Goal: Communication & Community: Answer question/provide support

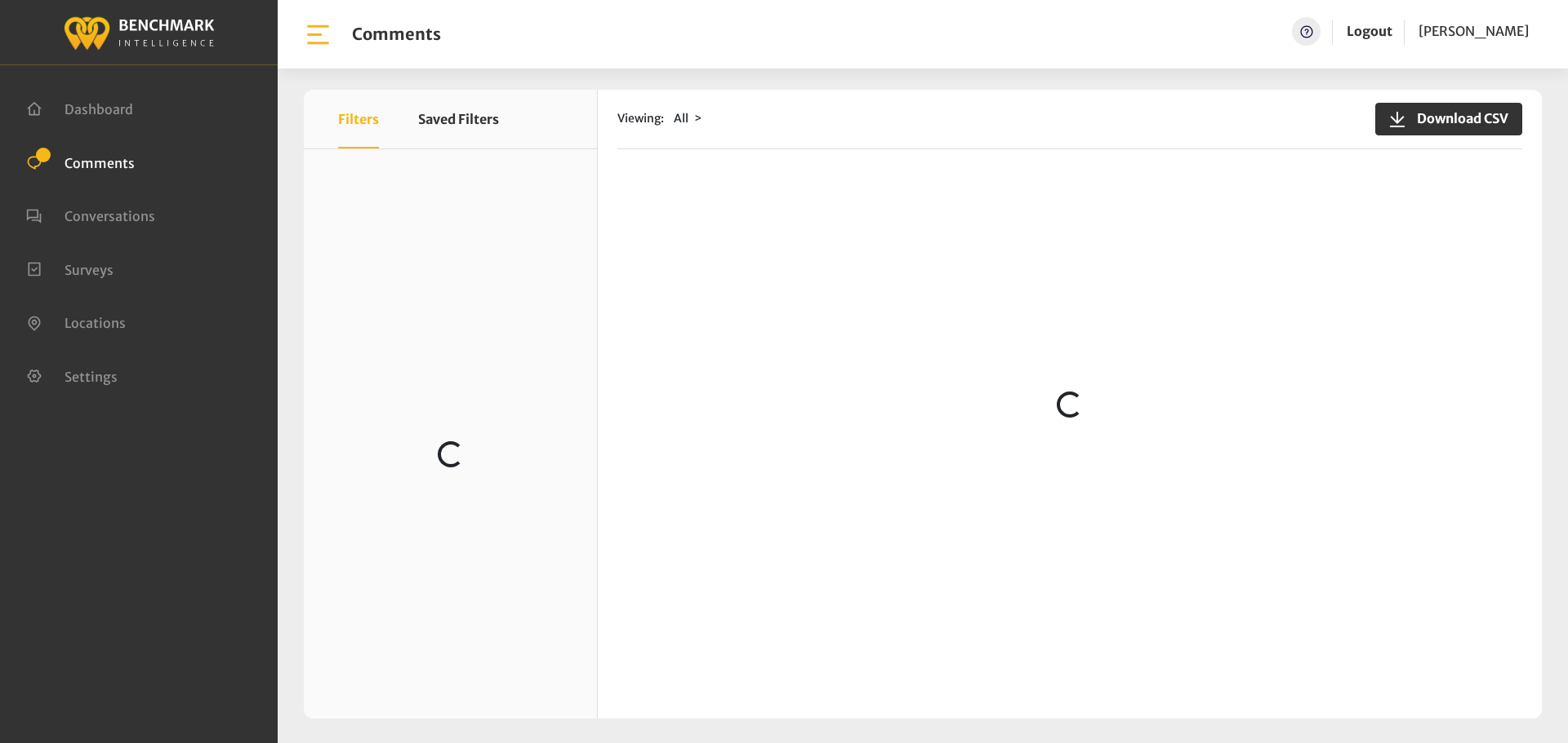
scroll to position [82, 0]
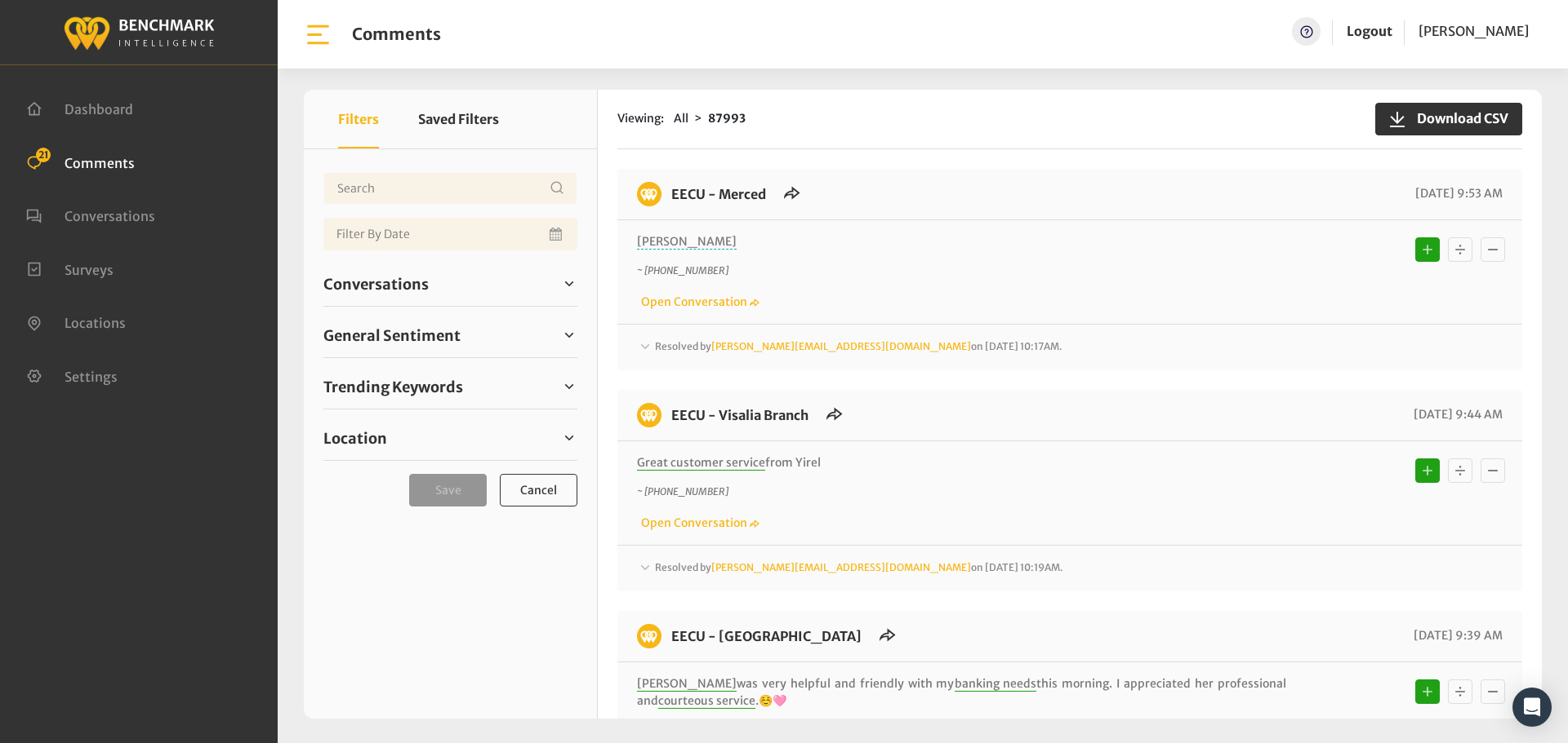
click at [397, 298] on div "Conversations Open 23 Resolved 87564 6813" at bounding box center [451, 285] width 254 height 45
click at [407, 288] on span "Conversations" at bounding box center [376, 285] width 105 height 22
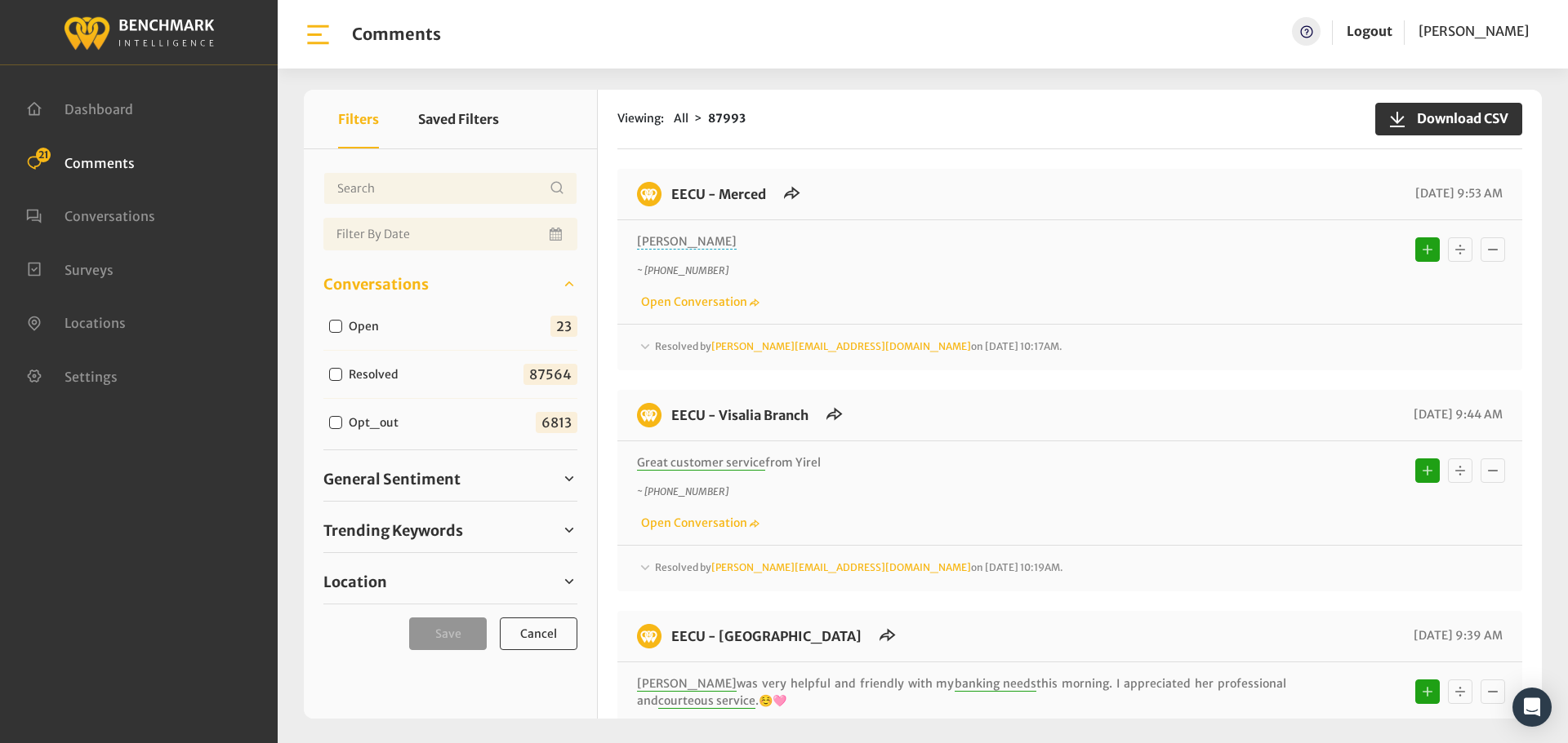
click at [339, 323] on input "Open" at bounding box center [335, 326] width 13 height 13
checkbox input "true"
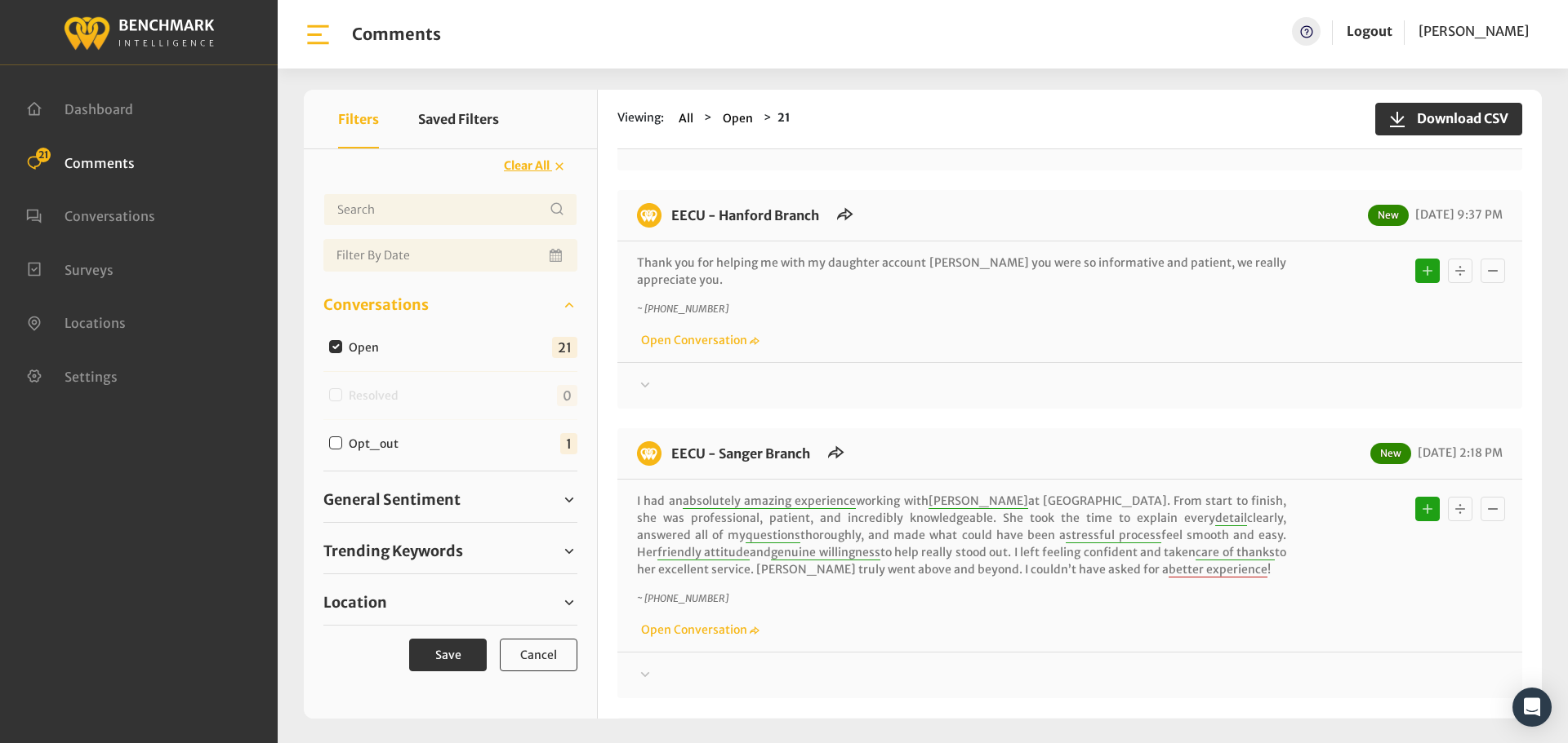
scroll to position [163, 0]
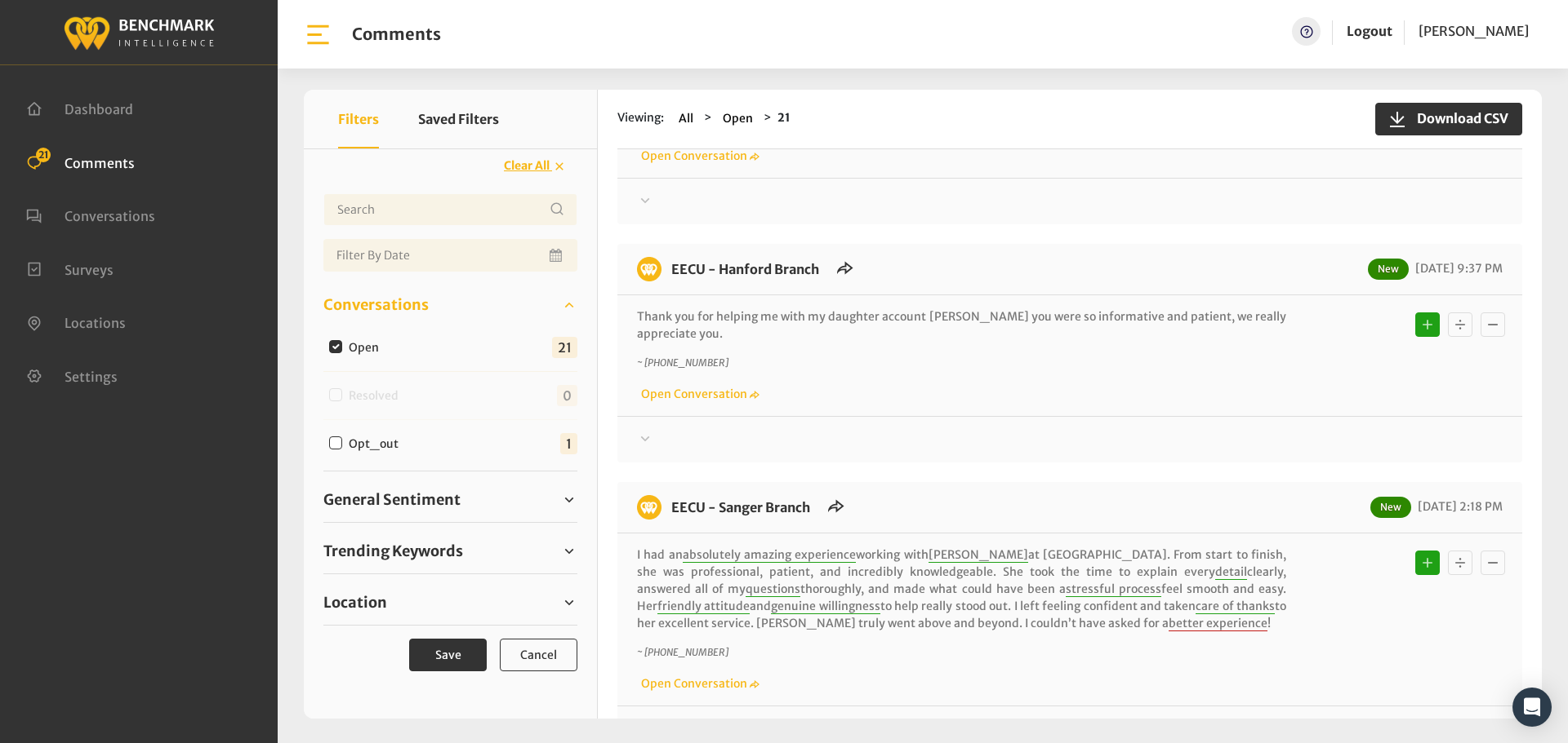
click at [332, 343] on input "Open" at bounding box center [335, 347] width 13 height 13
checkbox input "false"
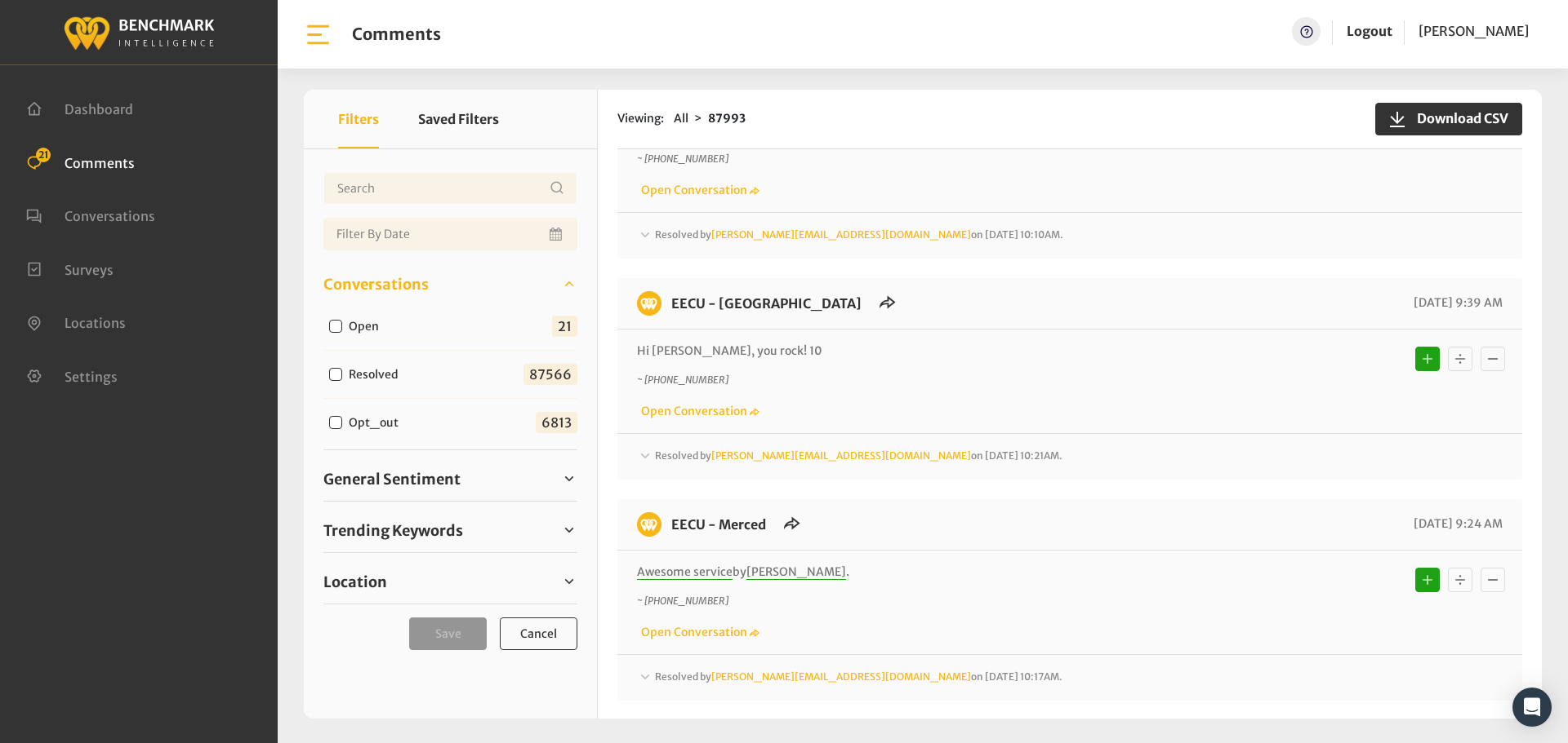
scroll to position [700, 0]
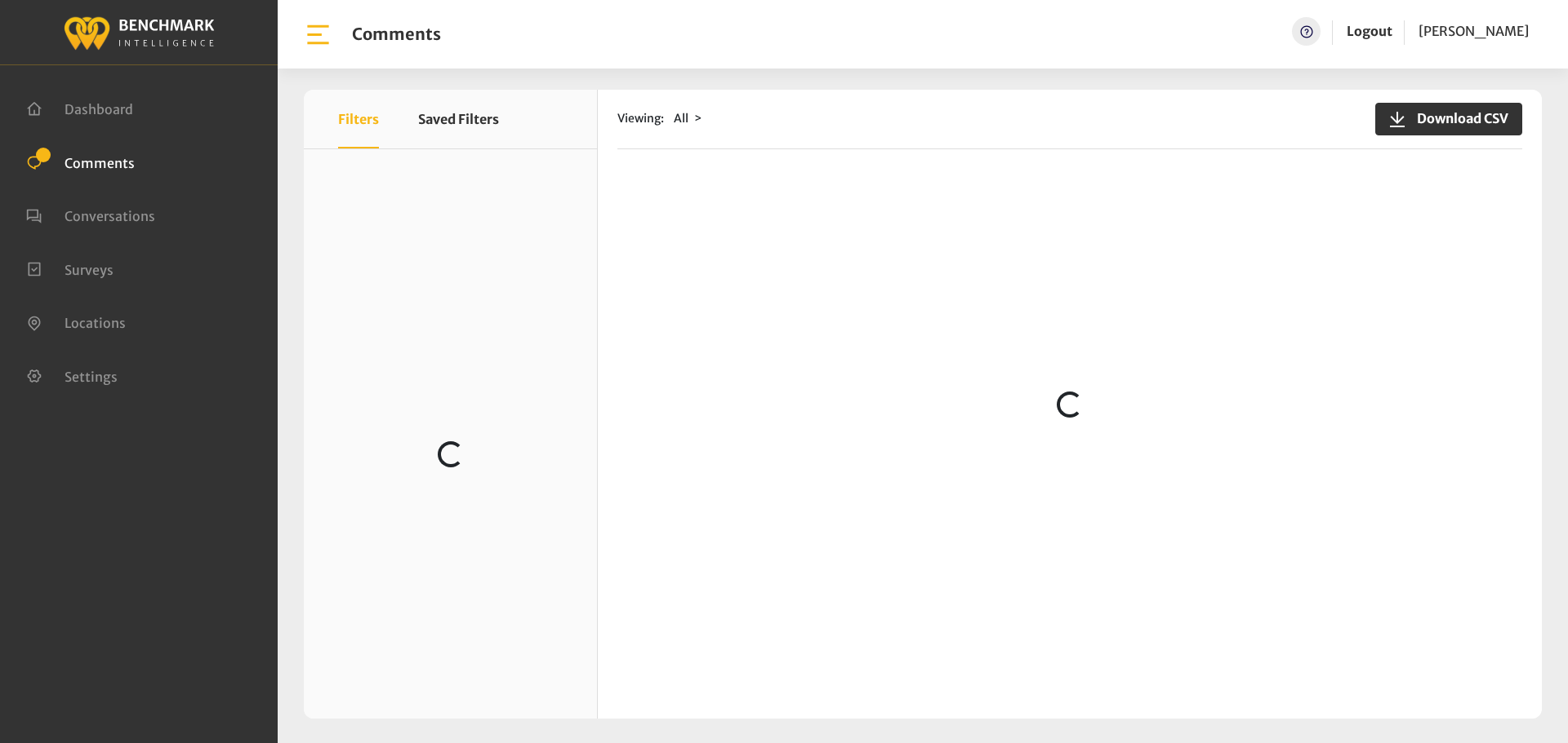
click at [601, 585] on div "Viewing: All Download CSV Loading..." at bounding box center [1069, 404] width 944 height 630
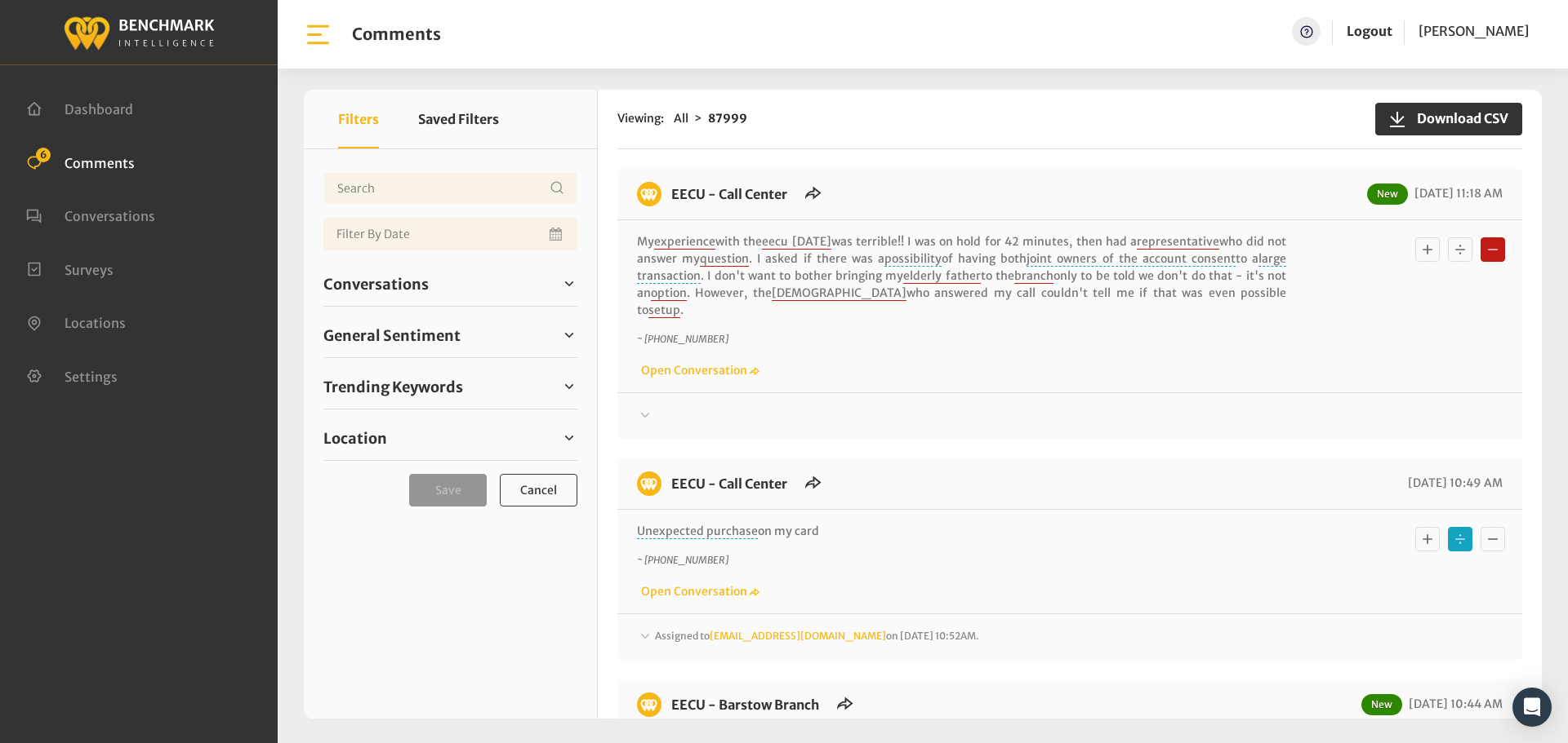
click at [669, 407] on div at bounding box center [1070, 416] width 865 height 20
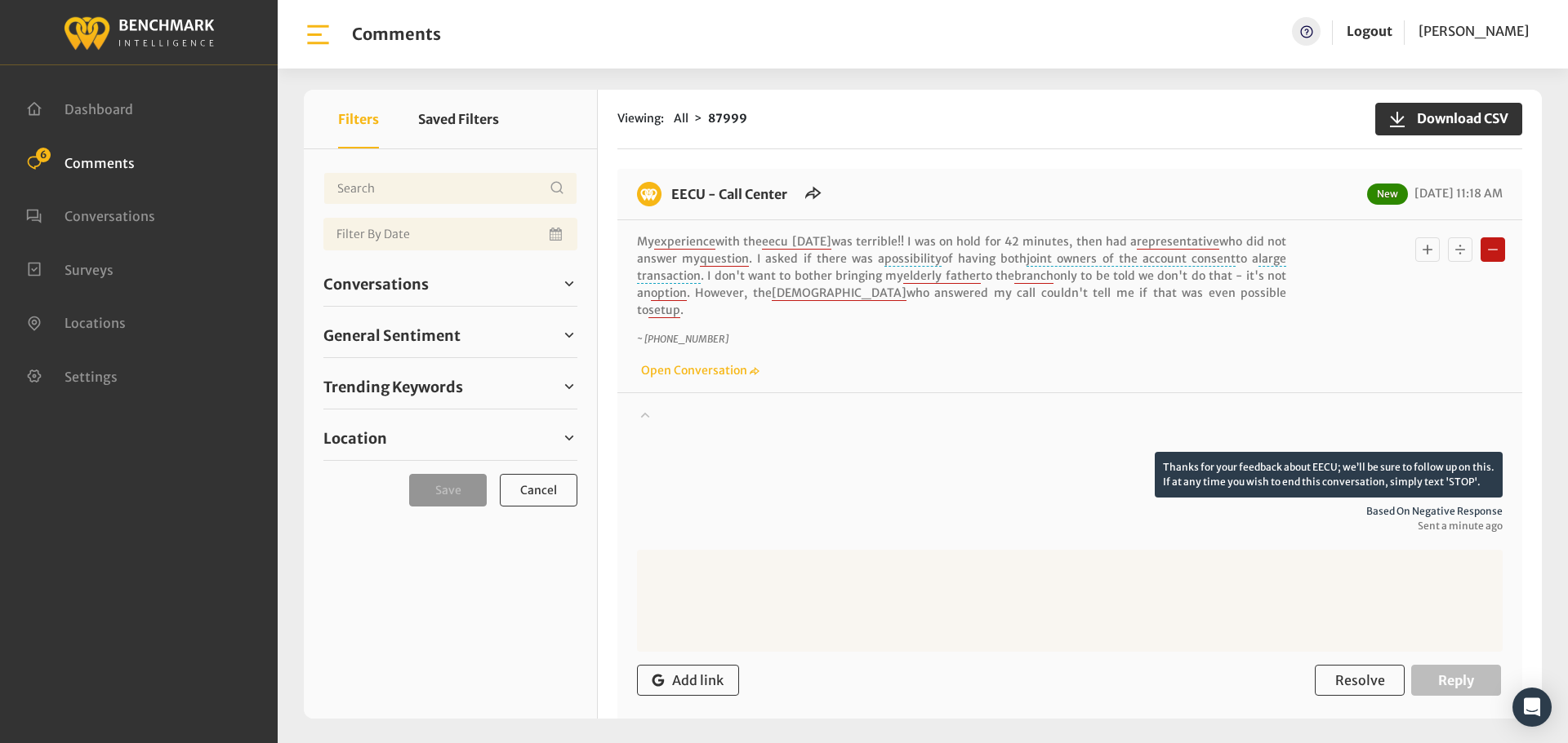
click at [720, 597] on textarea at bounding box center [1070, 601] width 865 height 102
click at [993, 595] on textarea at bounding box center [1070, 601] width 865 height 102
paste textarea "We apologize for your experience. If you still need to speak to a staff represe…"
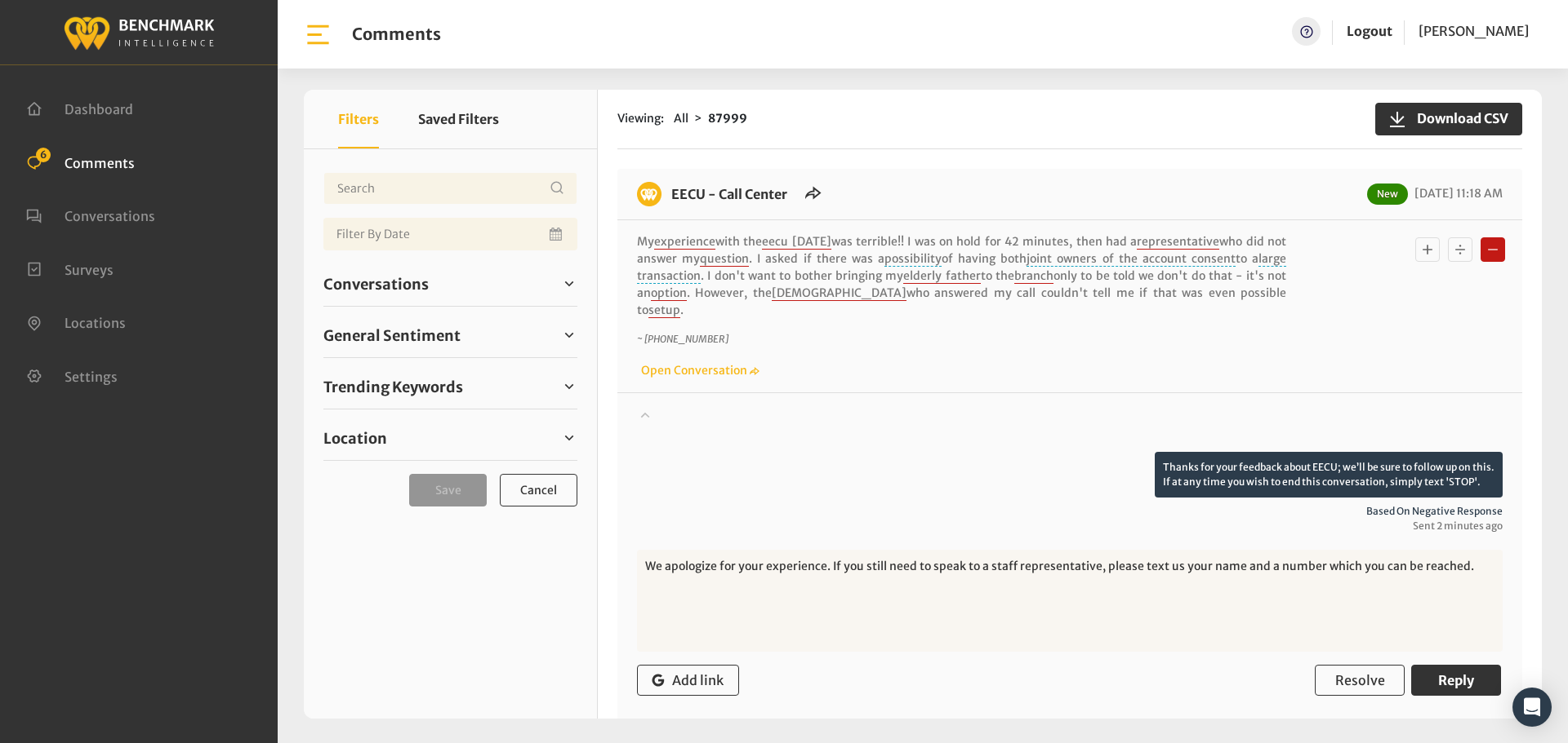
drag, startPoint x: 1089, startPoint y: 551, endPoint x: 862, endPoint y: 560, distance: 227.2
click at [862, 560] on textarea "We apologize for your experience. If you still need to speak to a staff represe…" at bounding box center [1070, 601] width 865 height 102
type textarea "We apologize for your experience. If you would like to speak with a supervisor,…"
click at [1472, 666] on button "Reply" at bounding box center [1456, 680] width 90 height 31
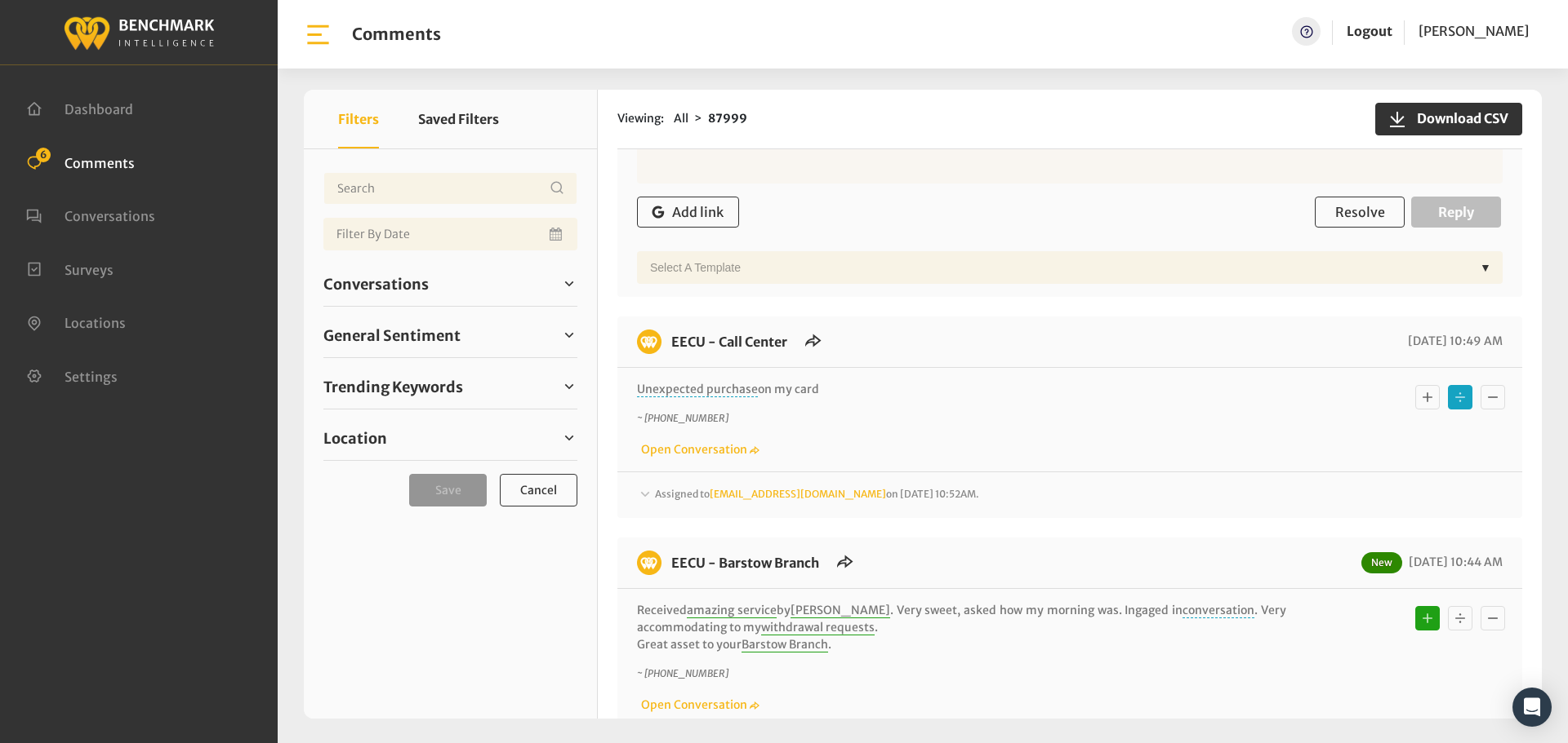
scroll to position [571, 0]
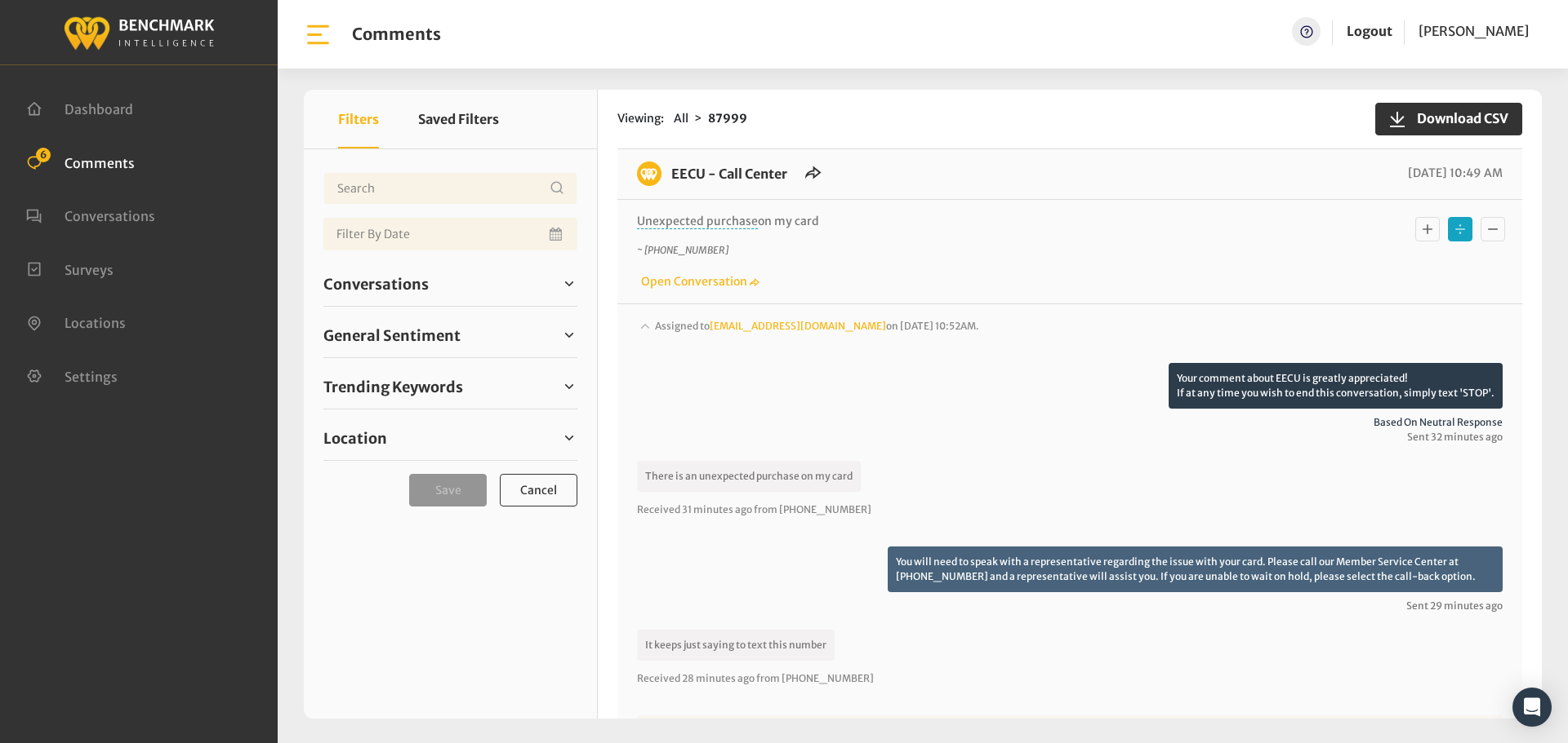
scroll to position [1061, 0]
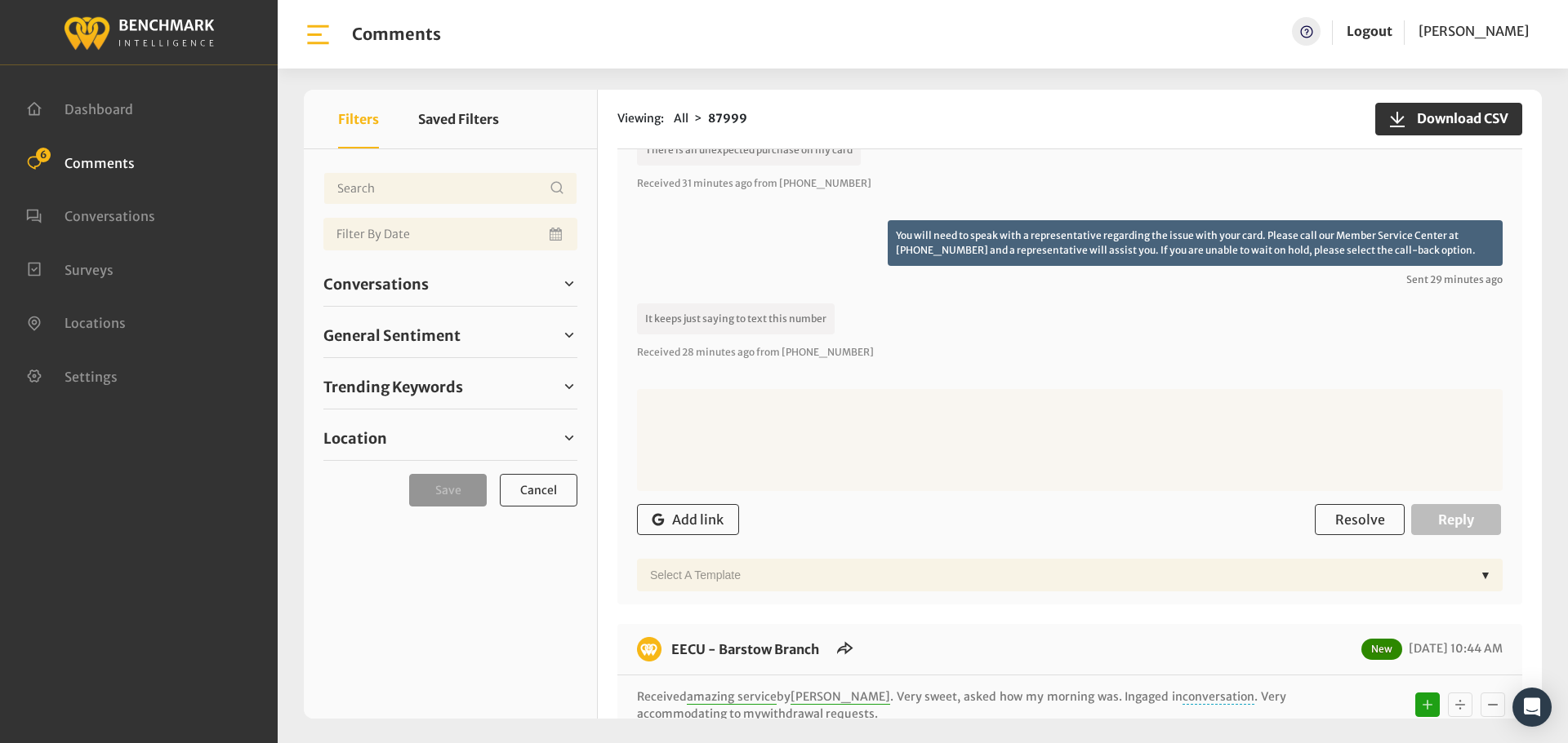
click at [870, 436] on textarea at bounding box center [1070, 439] width 865 height 102
click at [801, 389] on textarea at bounding box center [1070, 439] width 865 height 102
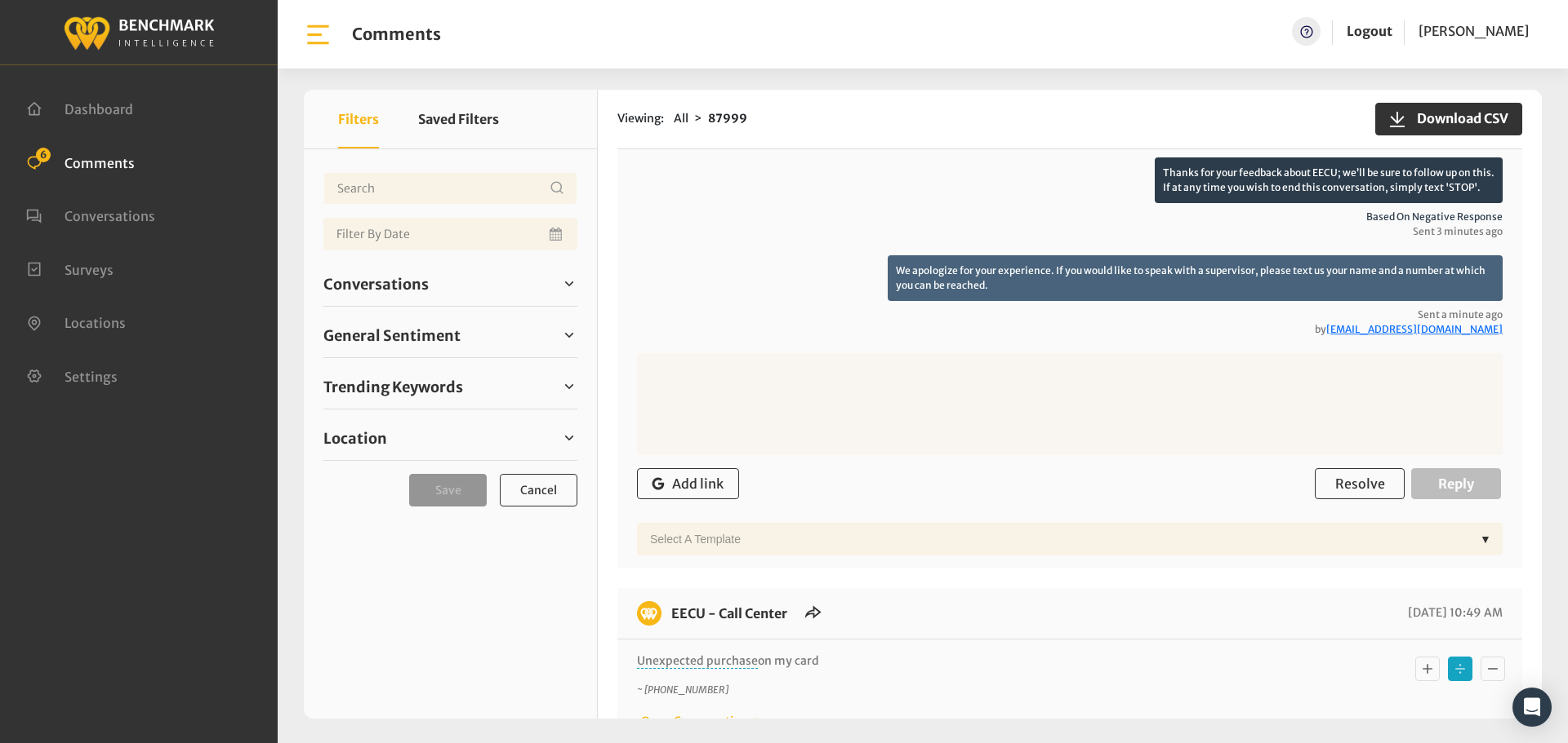
scroll to position [82, 0]
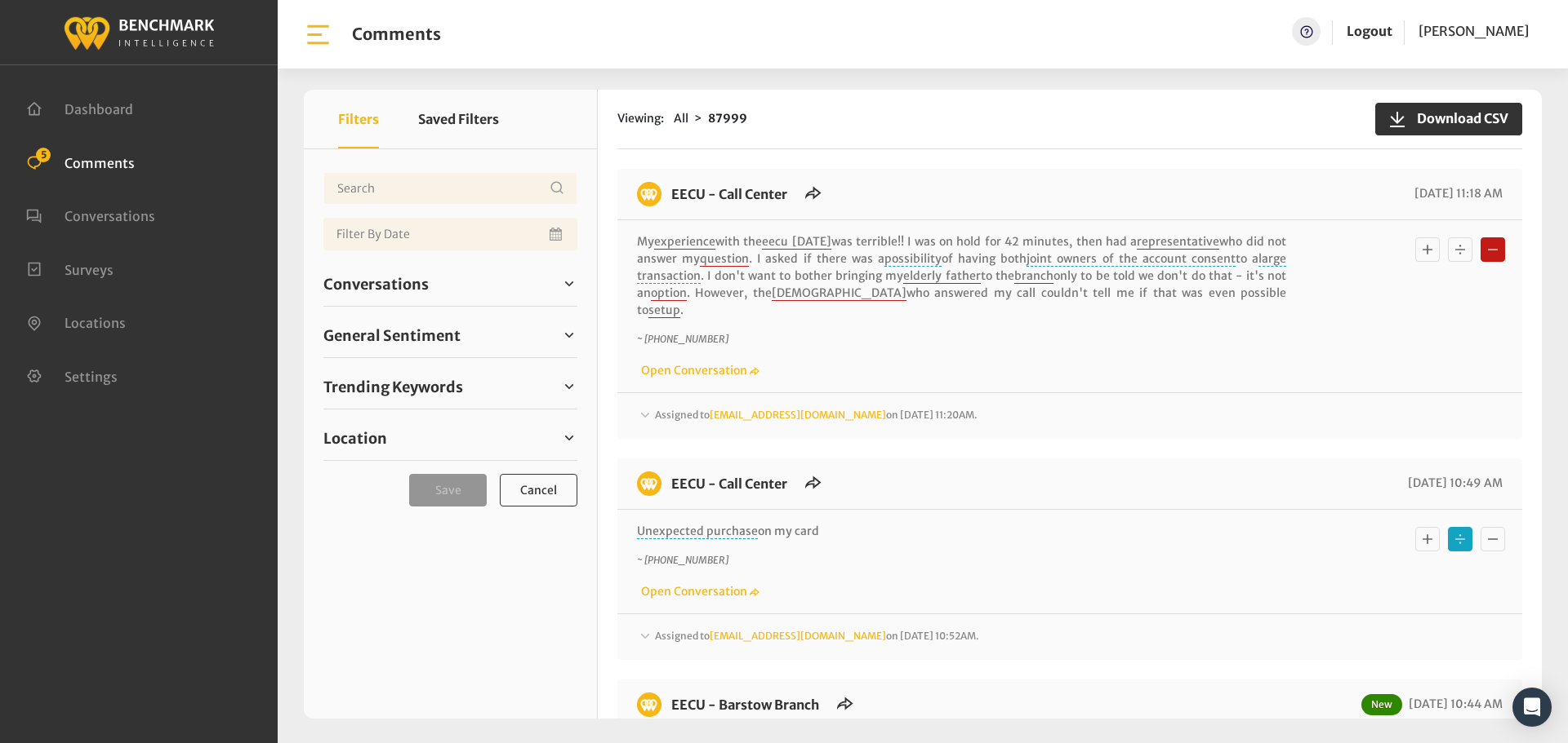
click at [677, 409] on span "Assigned to Heatherm@myeecu.org on September 2, 2025 11:20AM." at bounding box center [816, 415] width 323 height 13
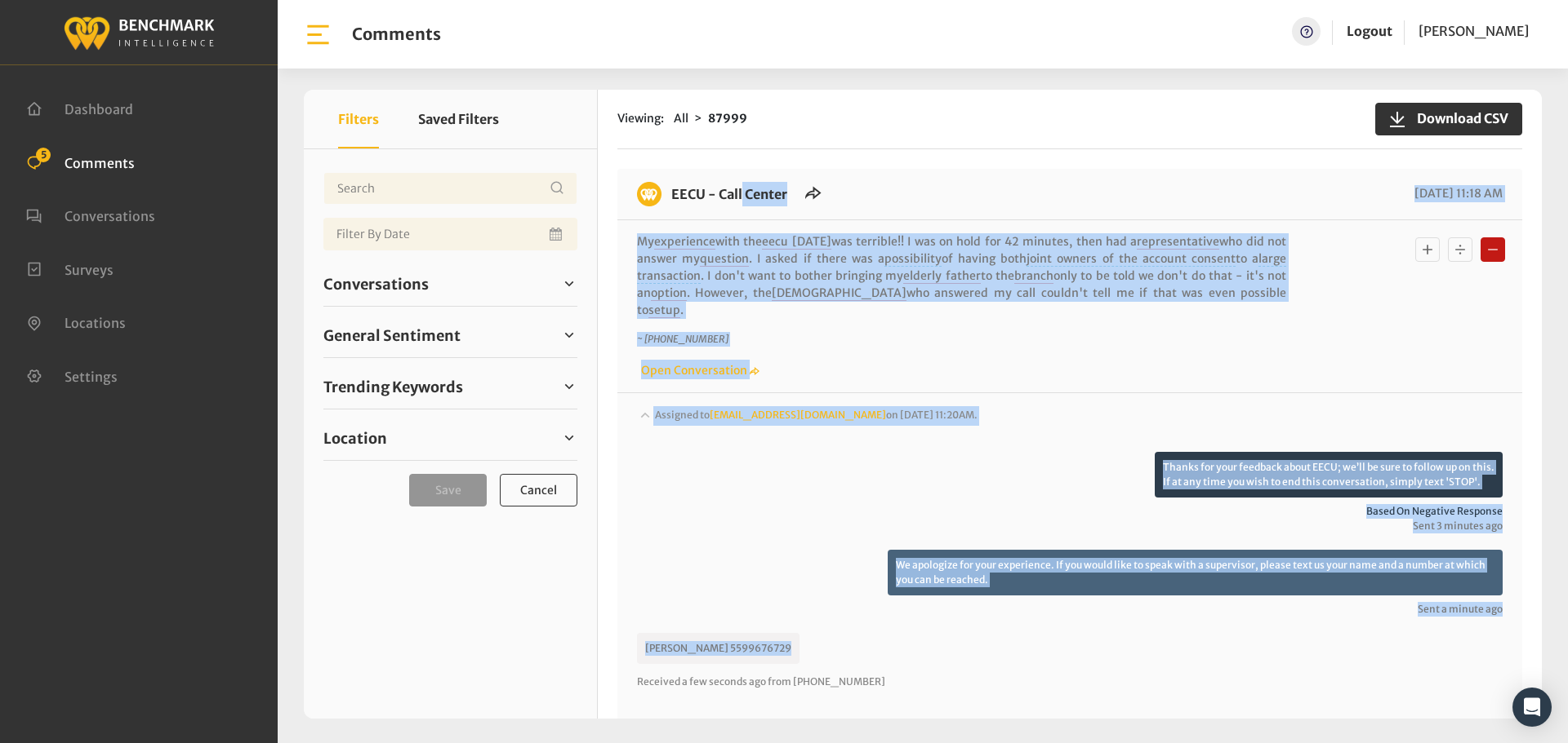
drag, startPoint x: 776, startPoint y: 630, endPoint x: 663, endPoint y: 199, distance: 445.6
click at [663, 199] on div "EECU - Call Center 09/02/2025 11:18 AM My experience with the eecu today was te…" at bounding box center [1070, 552] width 905 height 766
copy div "EECU - Call Center 09/02/2025 11:18 AM My experience with the eecu today was te…"
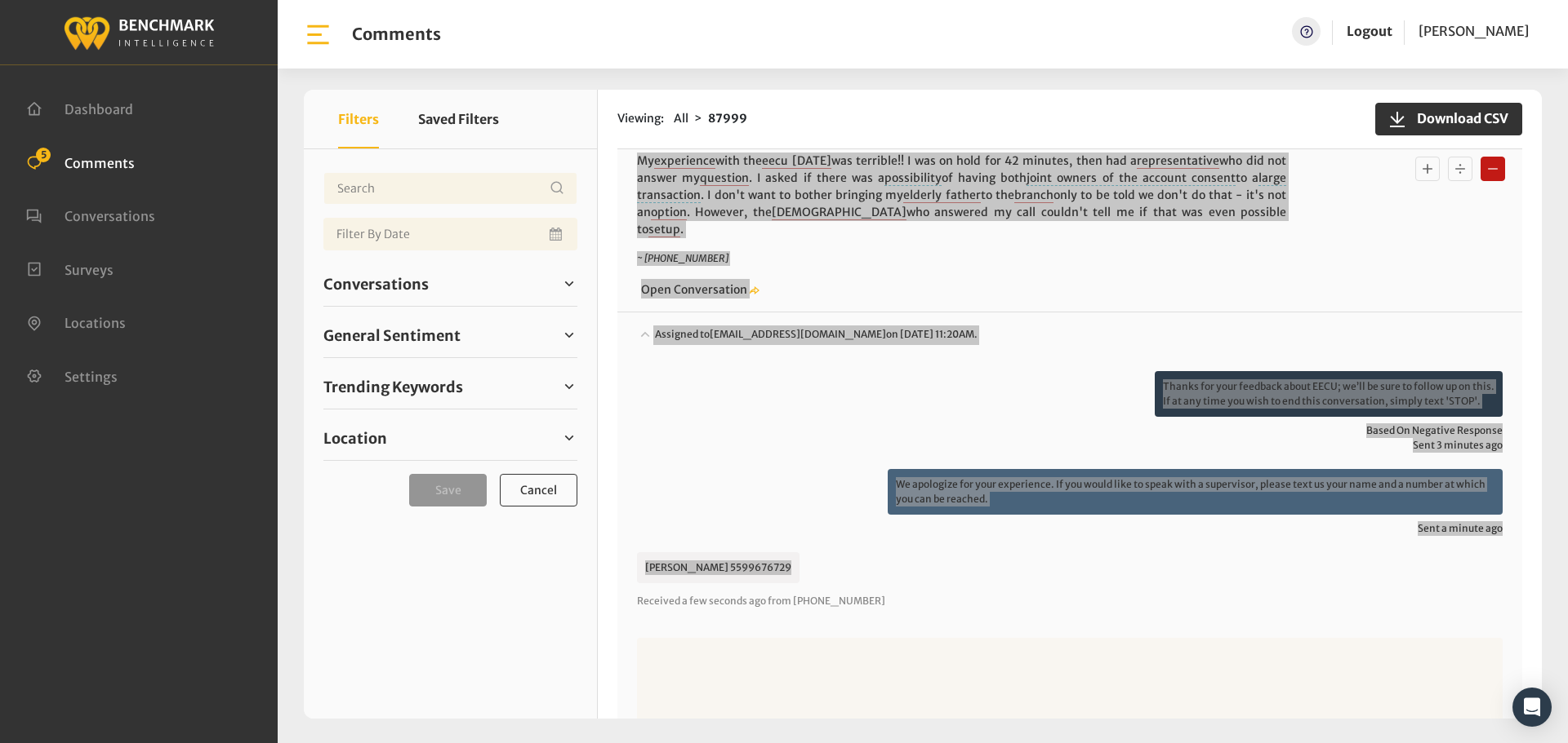
scroll to position [82, 0]
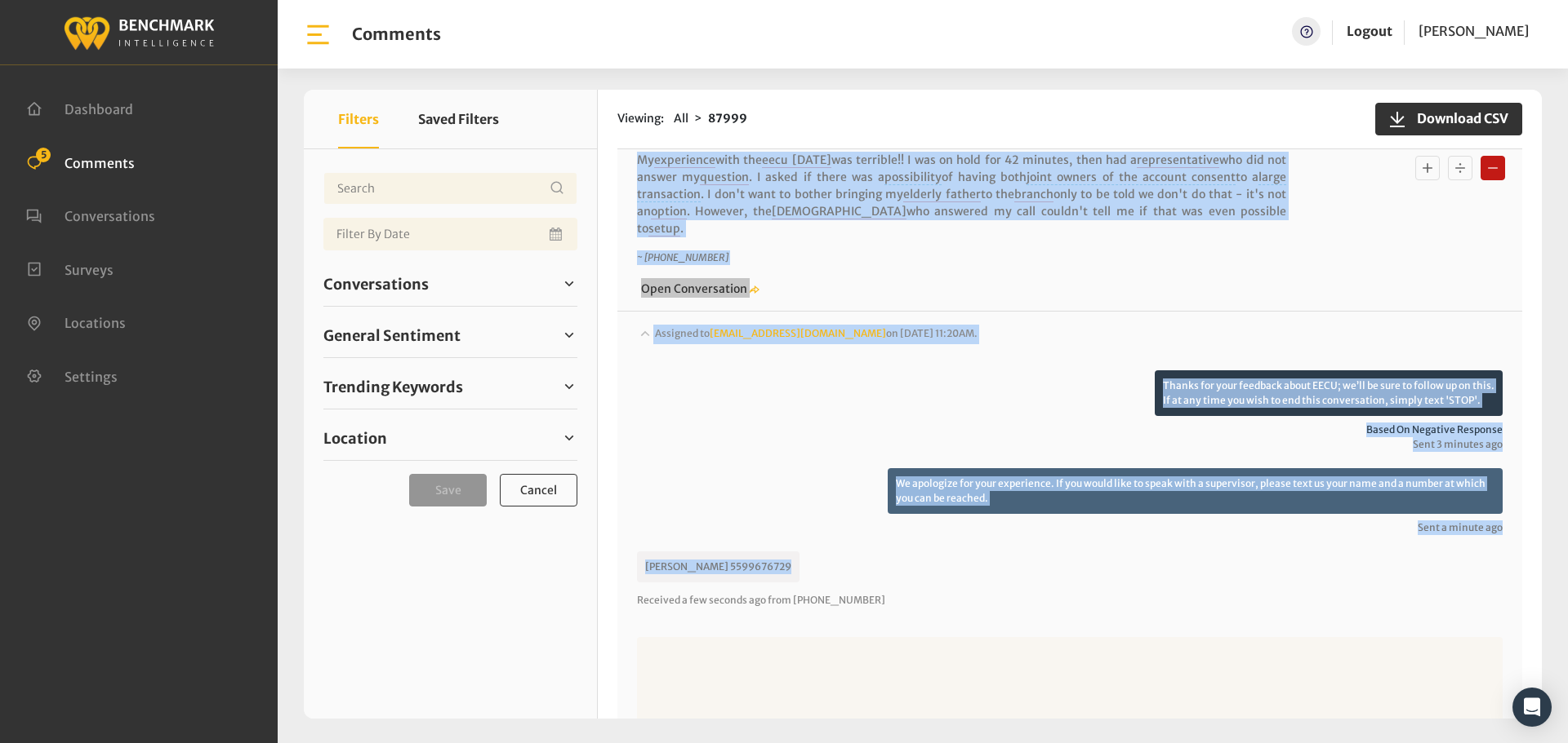
click at [761, 650] on textarea at bounding box center [1070, 688] width 865 height 102
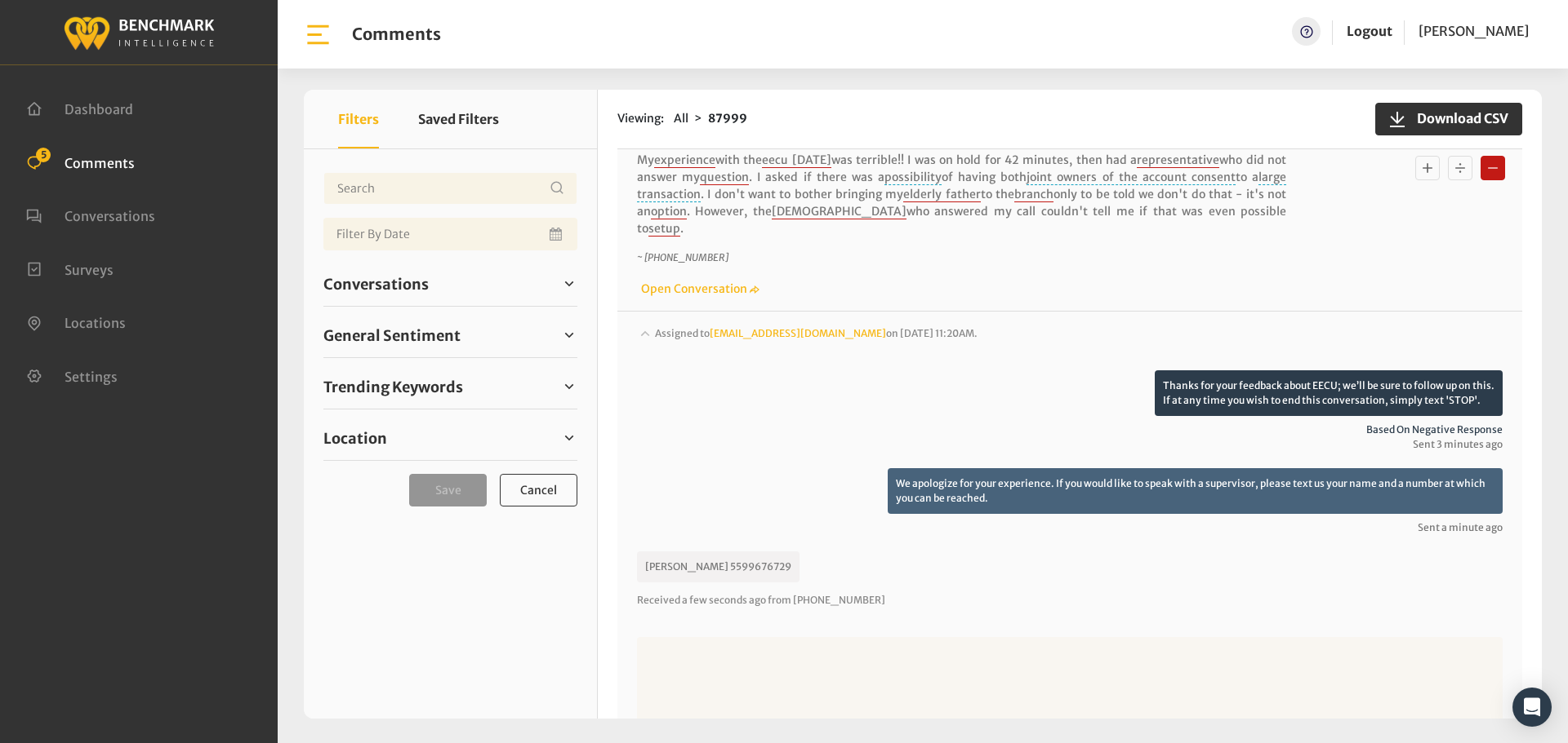
paste textarea "A supervisor will contact you about your experiences with our representatives t…"
drag, startPoint x: 1096, startPoint y: 637, endPoint x: 799, endPoint y: 634, distance: 297.0
click at [799, 638] on textarea "A supervisor will contact you about your experiences with our representatives t…" at bounding box center [1070, 688] width 865 height 102
click at [1117, 638] on textarea "Thank you, a supervisor will contact you. We apologize again for your frustrati…" at bounding box center [1070, 688] width 865 height 102
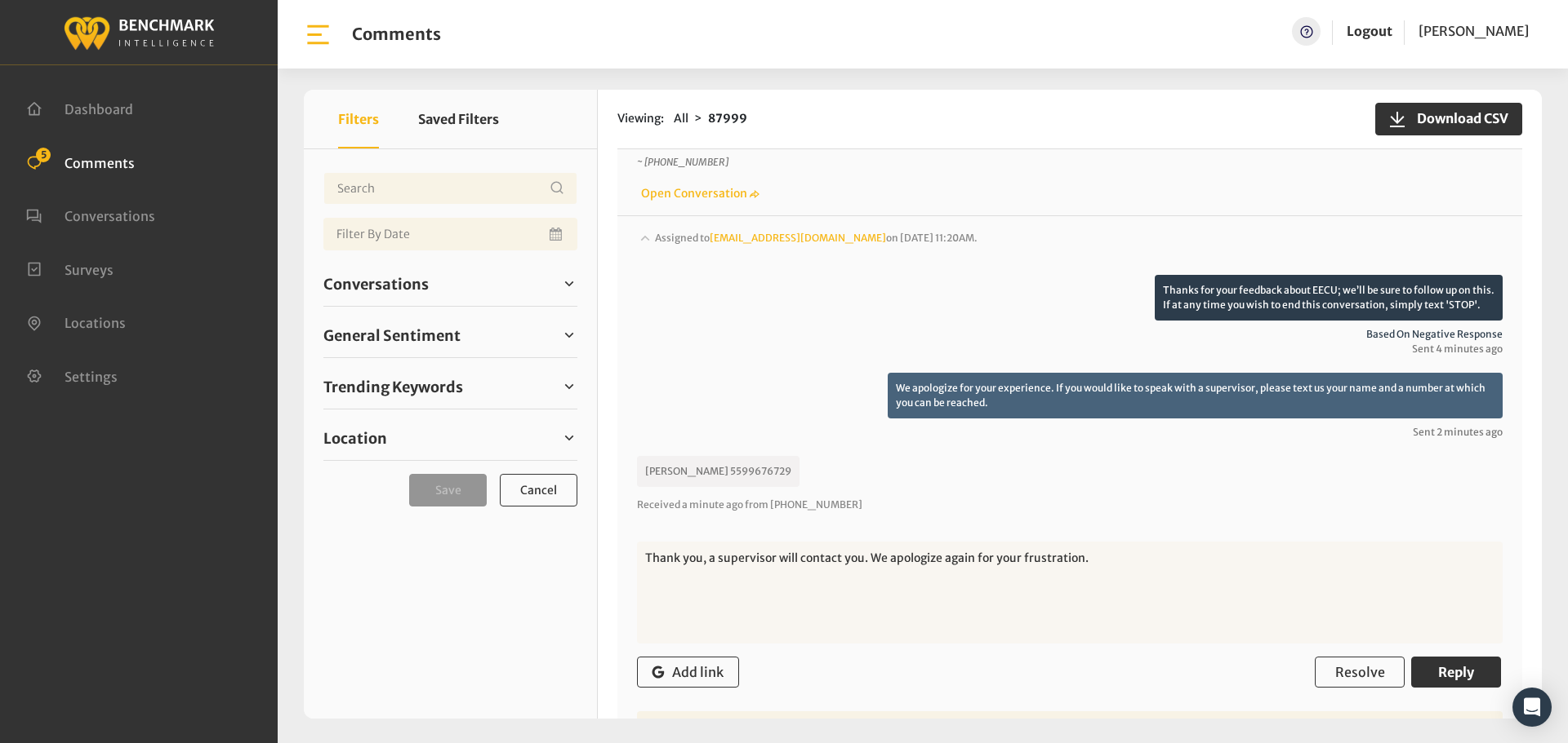
scroll to position [326, 0]
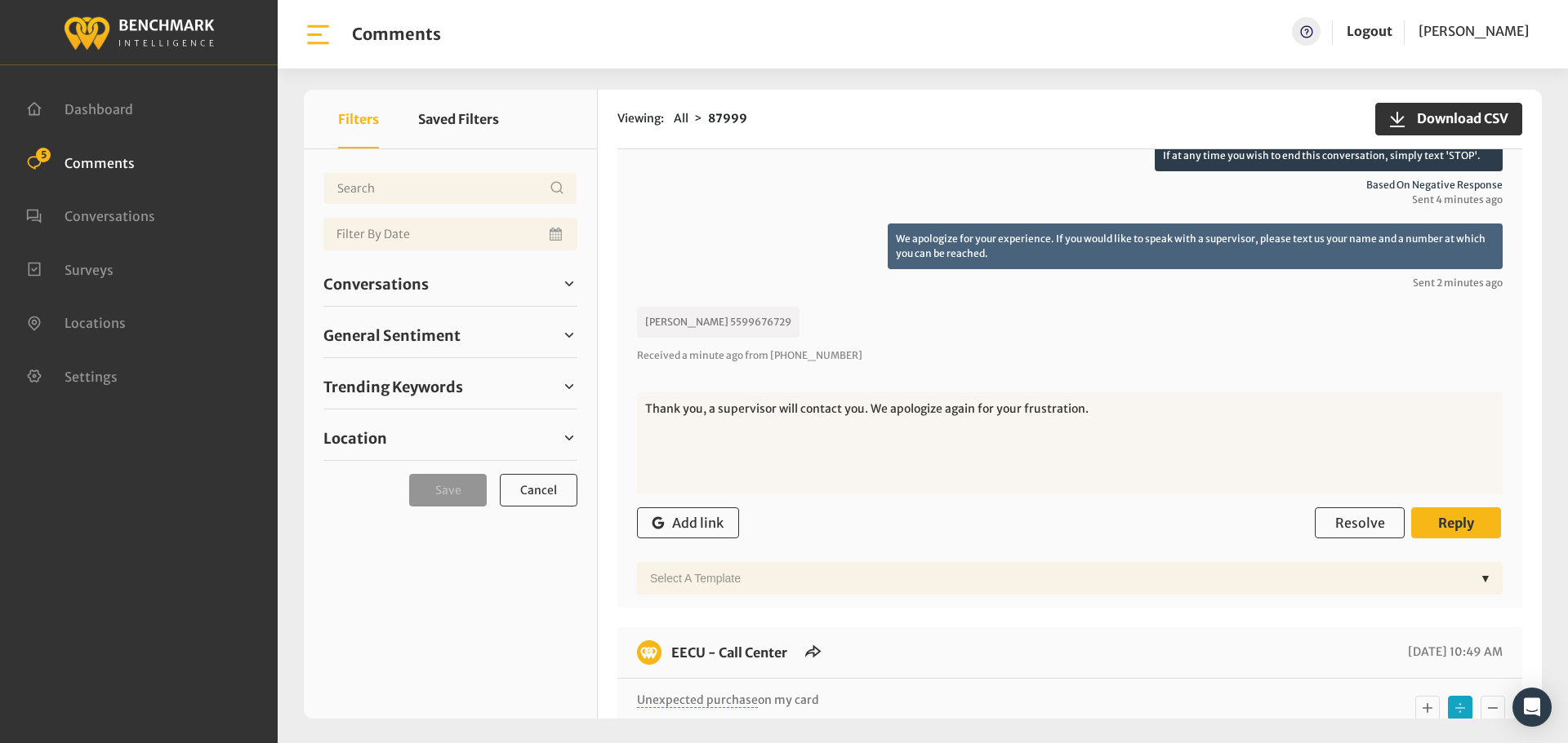
type textarea "Thank you, a supervisor will contact you. We apologize again for your frustrati…"
click at [1489, 516] on button "Reply" at bounding box center [1456, 523] width 90 height 31
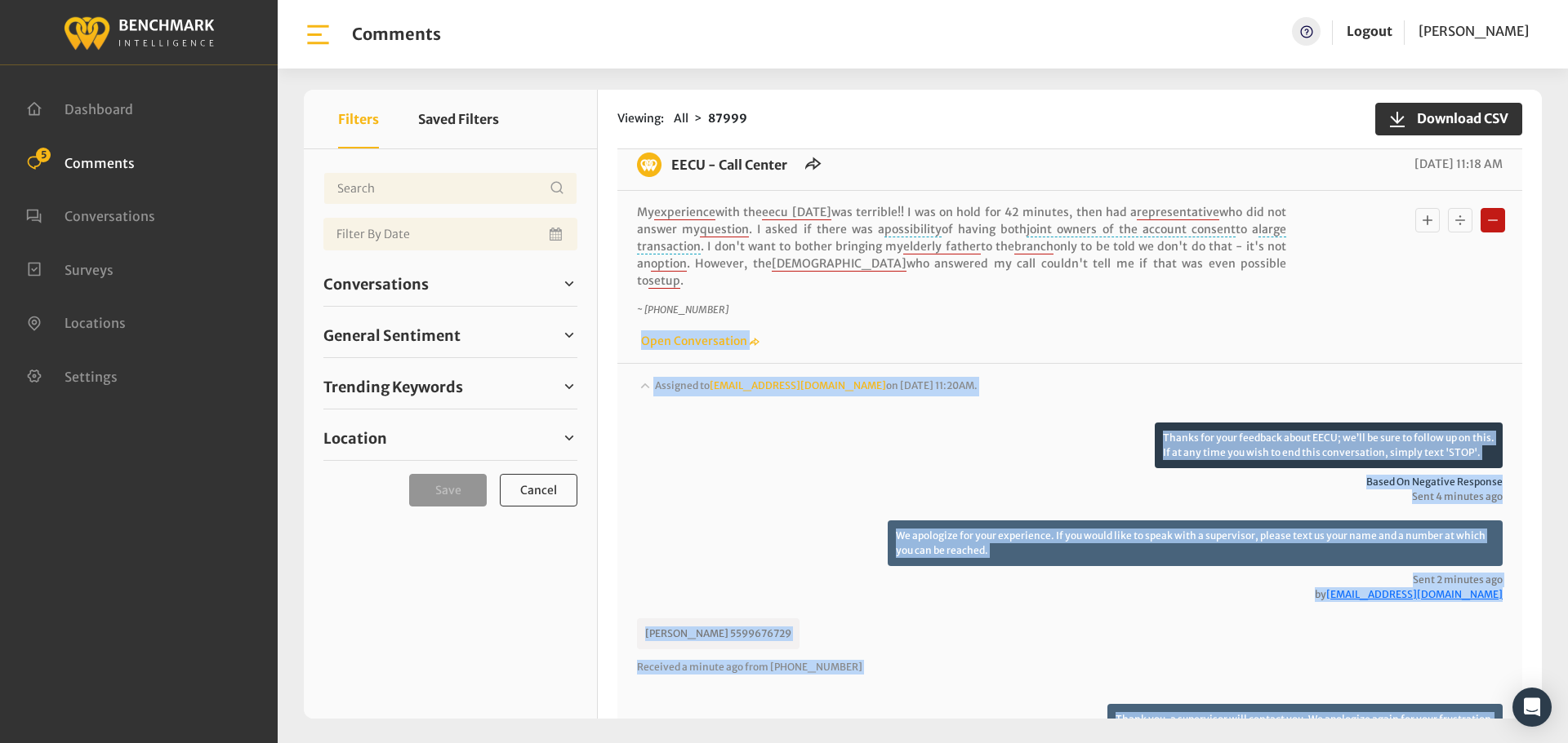
scroll to position [0, 0]
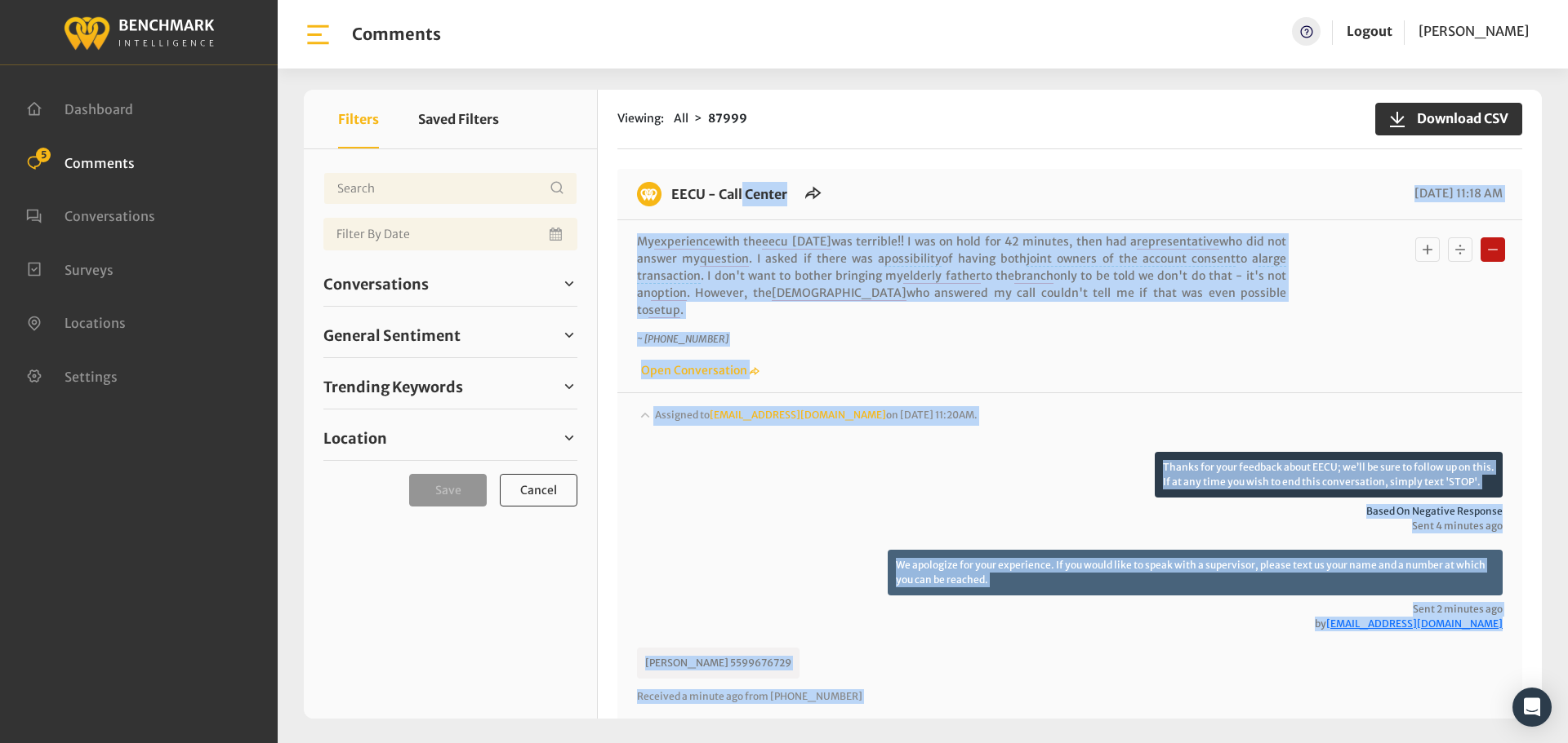
drag, startPoint x: 1490, startPoint y: 559, endPoint x: 670, endPoint y: 189, distance: 899.6
click at [670, 189] on div "EECU - Call Center 09/02/2025 11:18 AM My experience with the eecu today was te…" at bounding box center [1070, 601] width 905 height 864
copy div "EECU - Call Center 09/02/2025 11:18 AM My experience with the eecu today was te…"
click at [390, 283] on span "Conversations" at bounding box center [376, 285] width 105 height 22
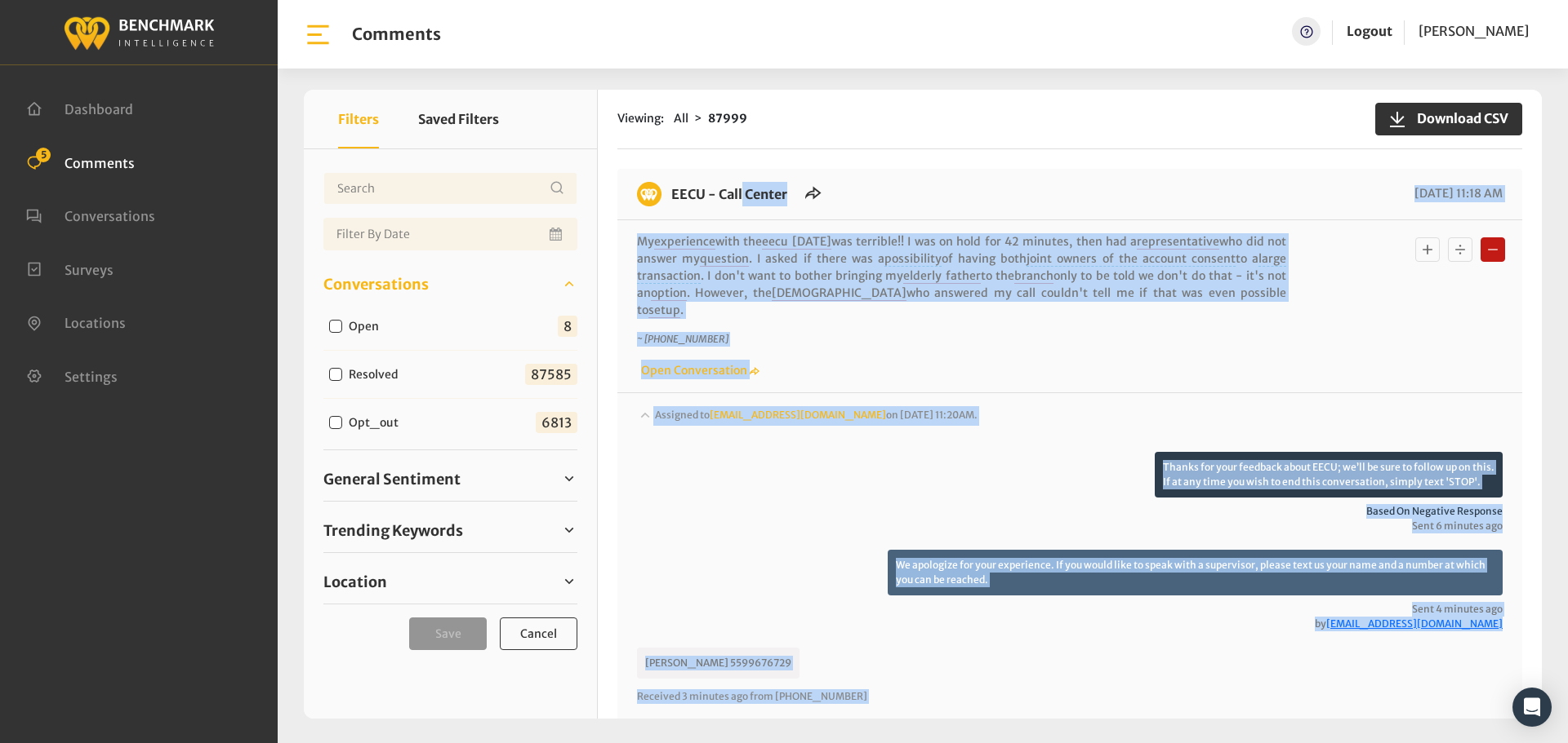
click at [334, 327] on input "Open" at bounding box center [335, 326] width 13 height 13
checkbox input "true"
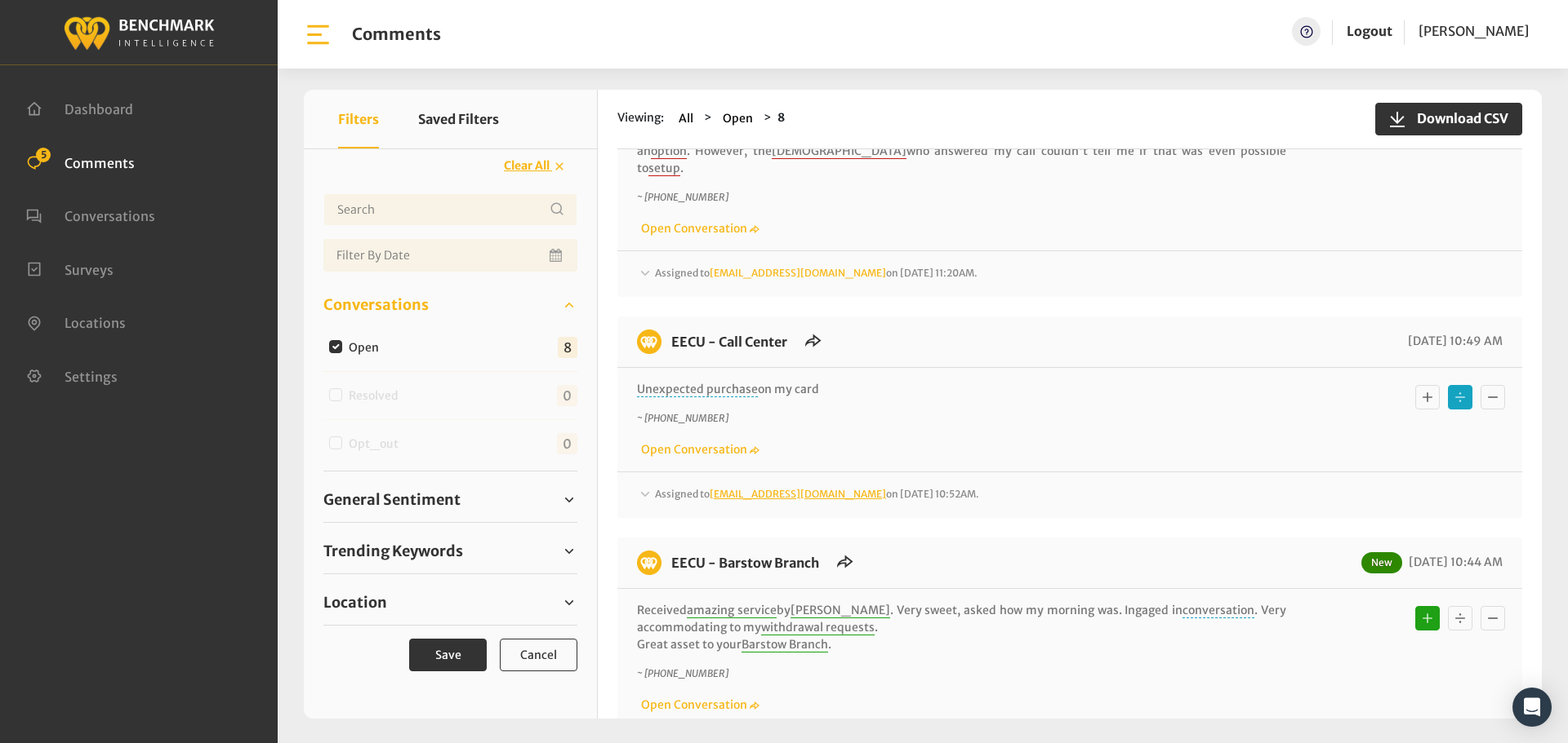
scroll to position [163, 0]
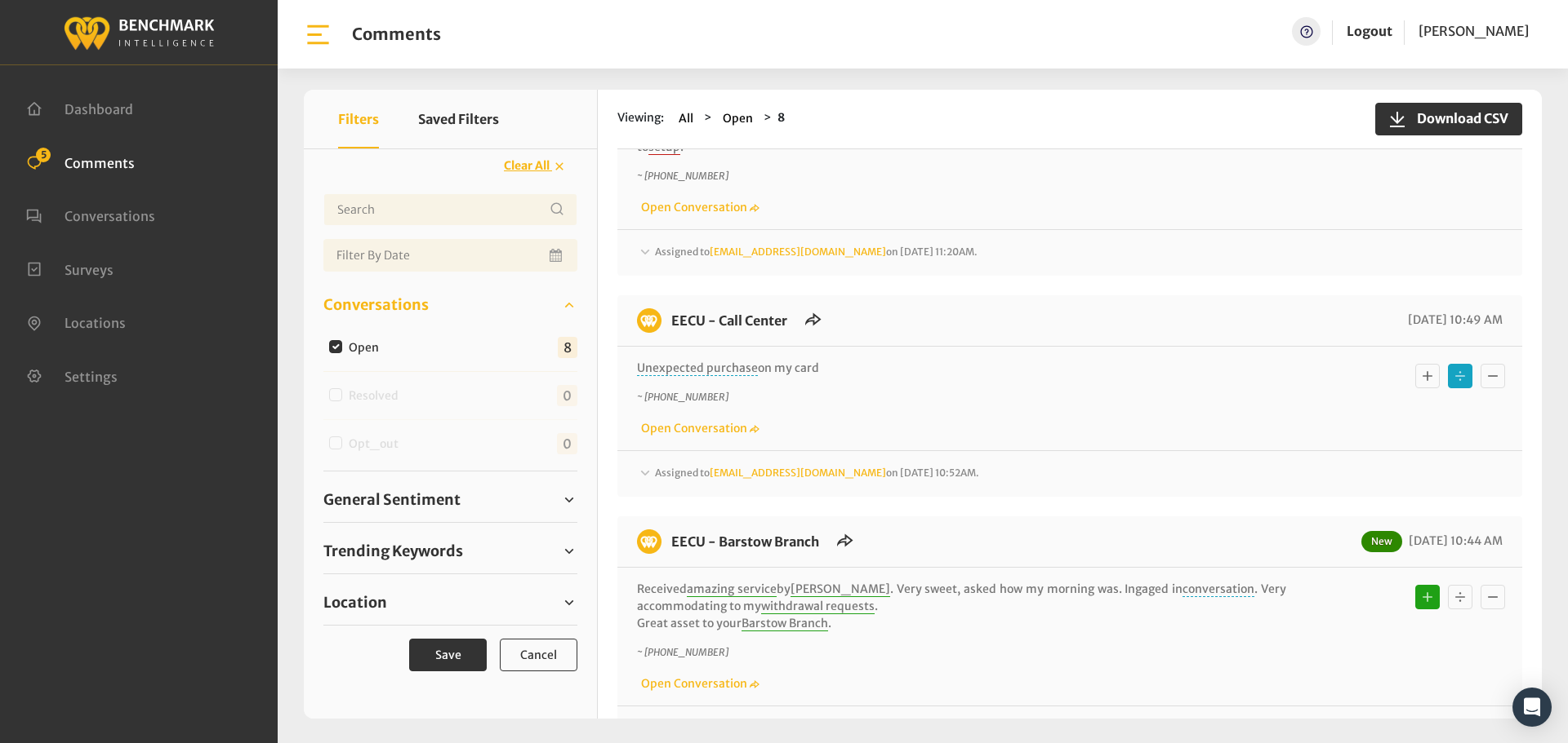
click at [661, 450] on div "Assigned to Heatherm@myeecu.org on September 2, 2025 10:52AM. Your comment abou…" at bounding box center [1070, 467] width 905 height 33
click at [661, 258] on span "Assigned to Heatherm@myeecu.org on September 2, 2025 10:52AM." at bounding box center [816, 252] width 323 height 13
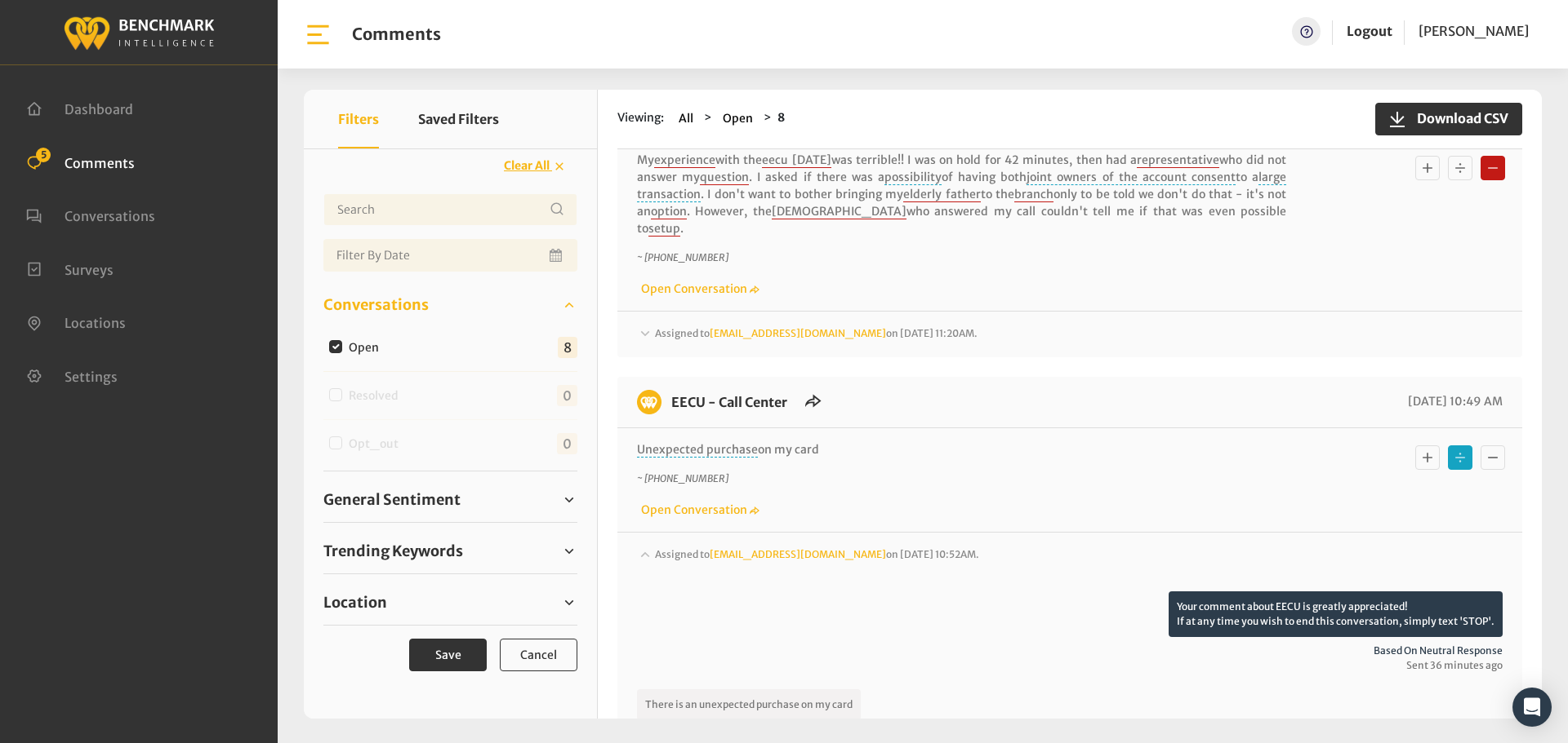
scroll to position [0, 0]
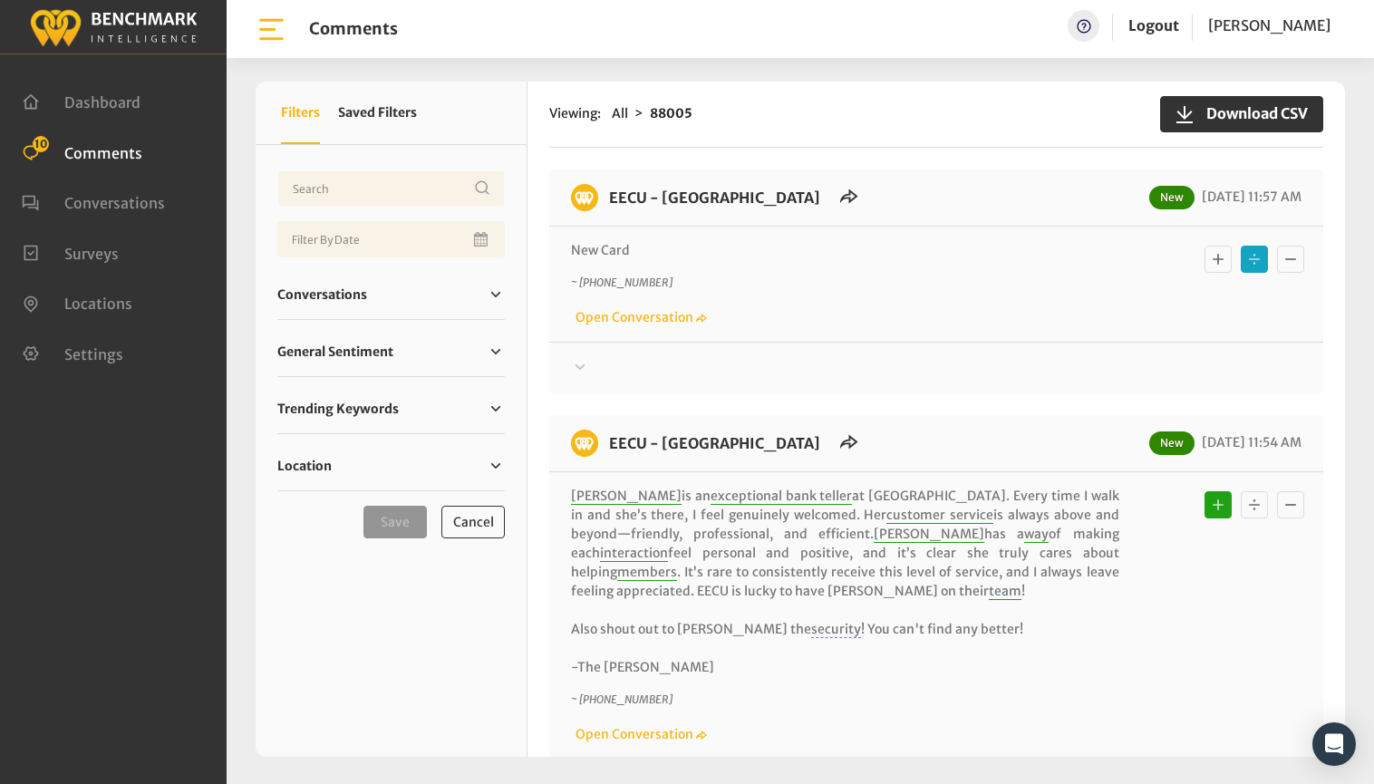
click at [600, 362] on div at bounding box center [936, 368] width 730 height 22
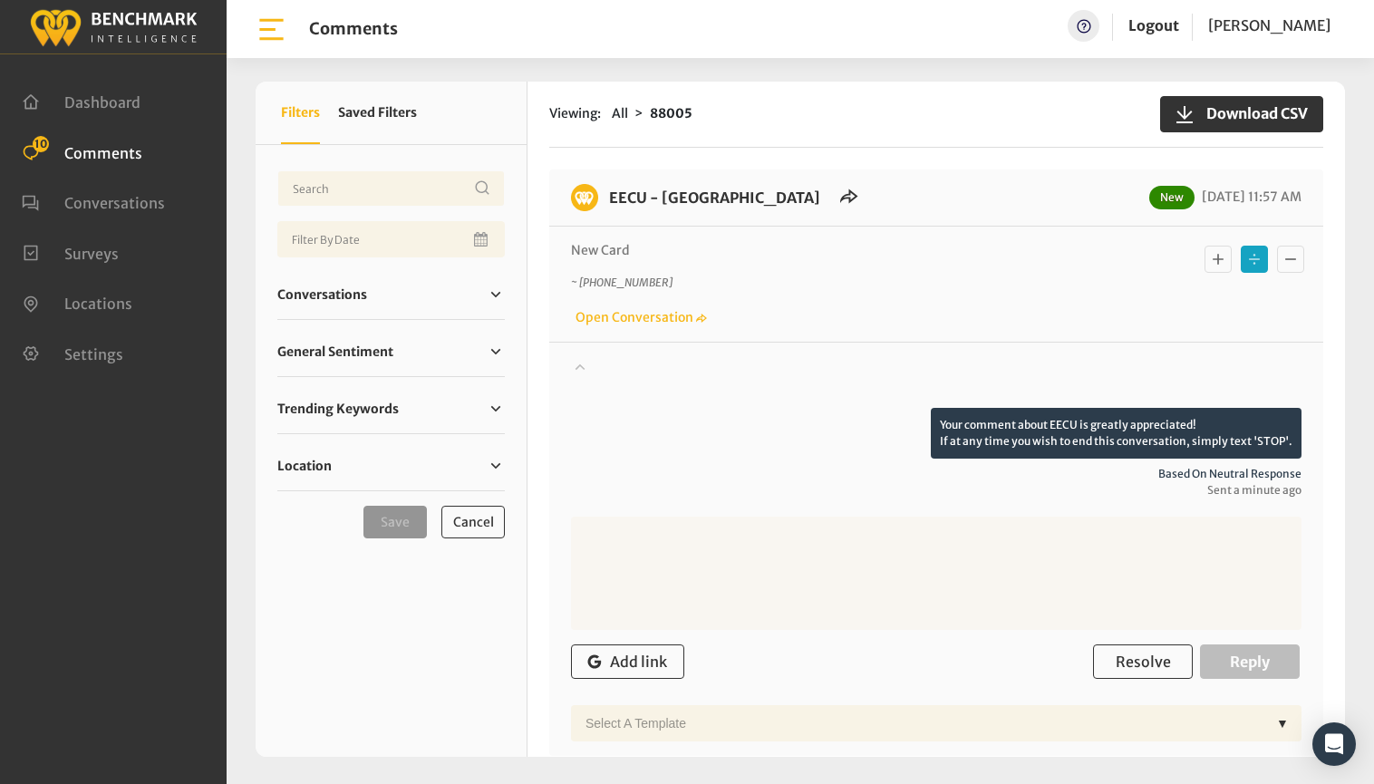
click at [690, 541] on textarea at bounding box center [936, 572] width 730 height 113
paste textarea "This number is to leave feedback about your experience with us. You will need t…"
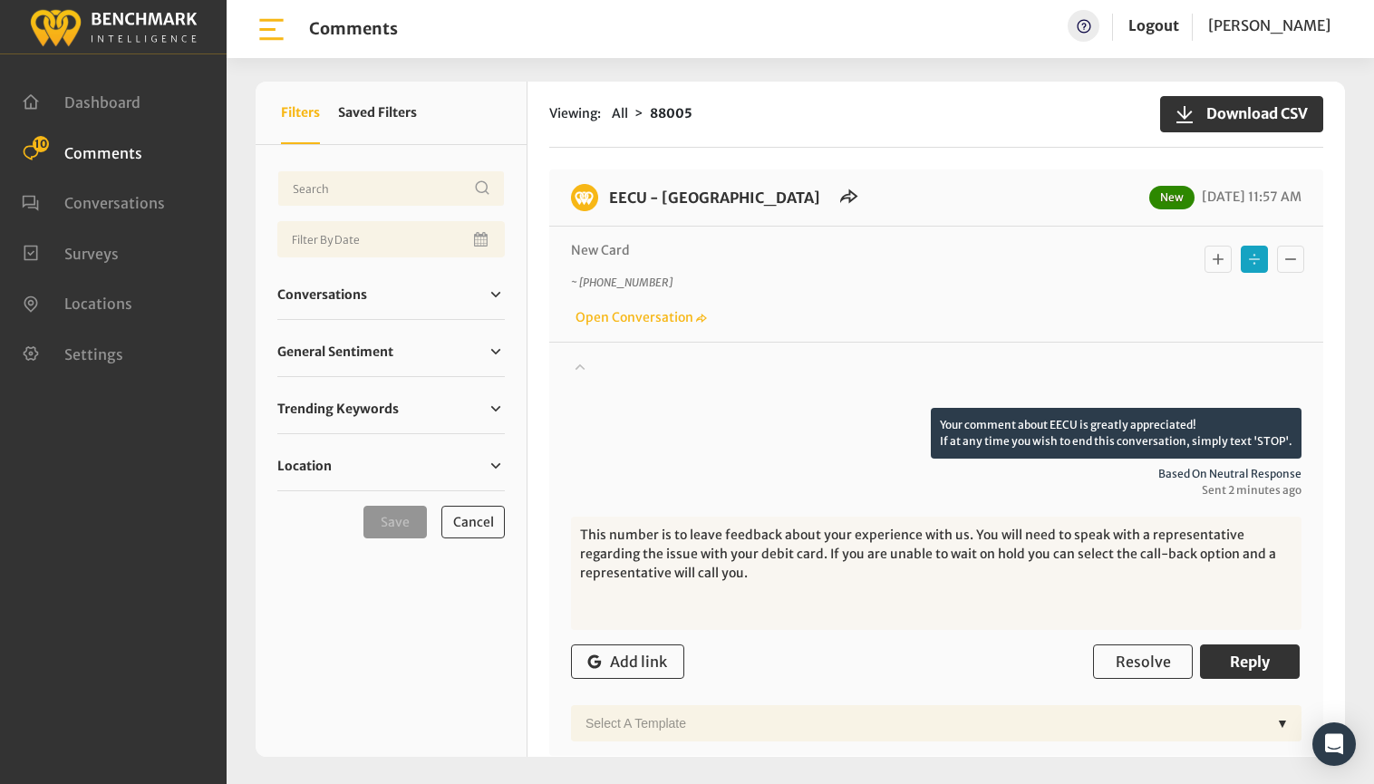
drag, startPoint x: 753, startPoint y: 552, endPoint x: 1223, endPoint y: 512, distance: 471.9
click at [1223, 512] on div "Your comment about EECU is greatly appreciated! If at any time you wish to end …" at bounding box center [936, 574] width 730 height 333
click at [760, 564] on textarea "This number is to leave feedback about your experience with us. You will need t…" at bounding box center [936, 572] width 730 height 113
drag, startPoint x: 752, startPoint y: 555, endPoint x: 574, endPoint y: 555, distance: 177.6
click at [574, 555] on textarea "This number is to leave feedback about your experience with us. You will need t…" at bounding box center [936, 572] width 730 height 113
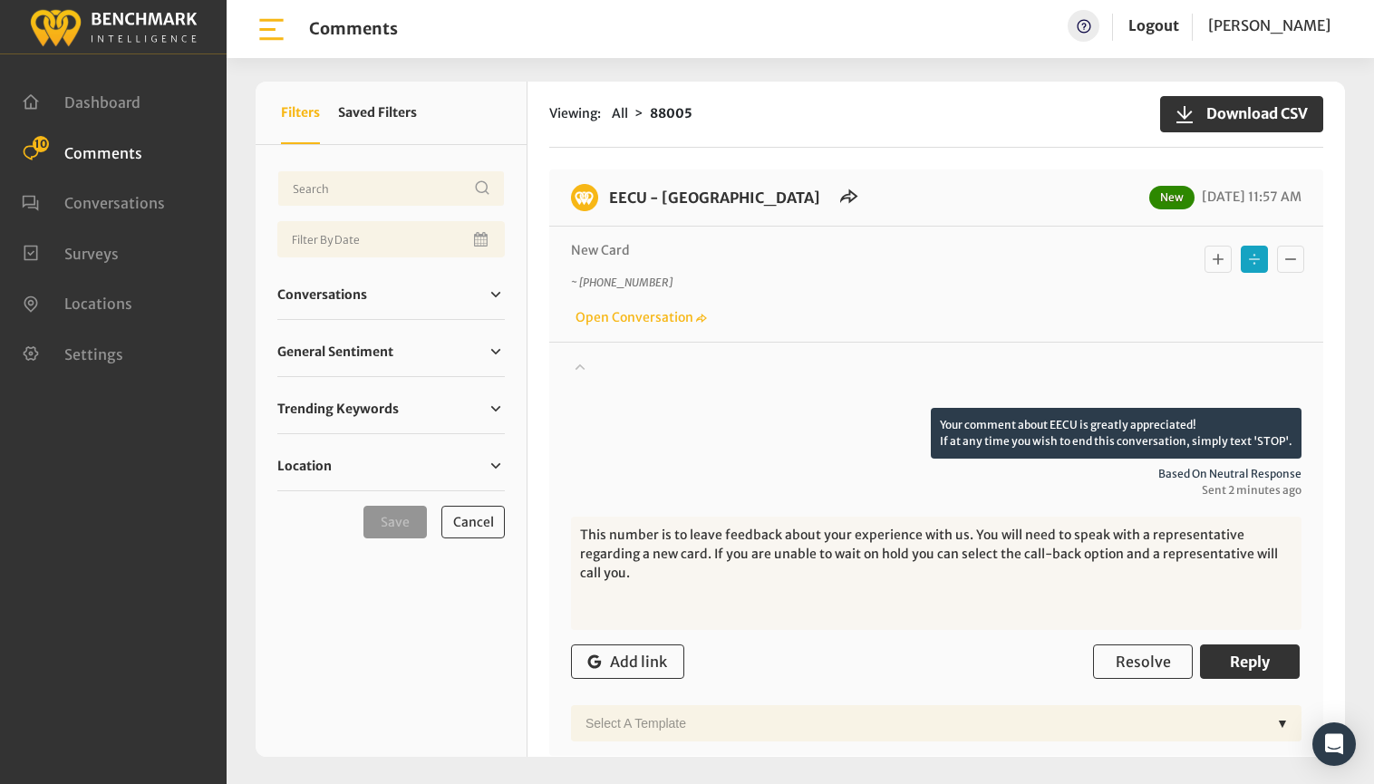
click at [644, 553] on textarea "This number is to leave feedback about your experience with us. You will need t…" at bounding box center [936, 572] width 730 height 113
paste textarea "Please call our Member Service Center and a representative will assist you. If …"
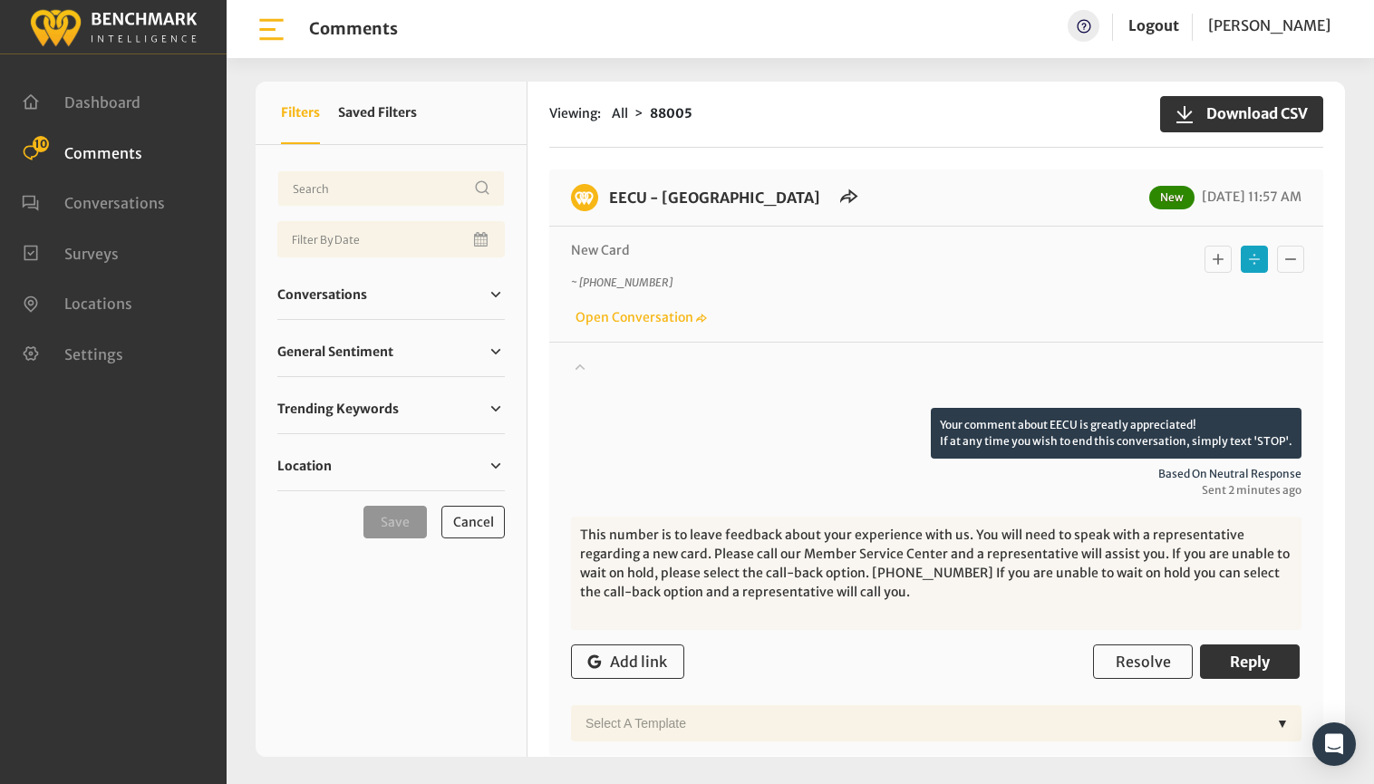
drag, startPoint x: 872, startPoint y: 592, endPoint x: 928, endPoint y: 574, distance: 59.0
click at [928, 574] on textarea "This number is to leave feedback about your experience with us. You will need t…" at bounding box center [936, 572] width 730 height 113
type textarea "This number is to leave feedback about your experience with us. You will need t…"
drag, startPoint x: 989, startPoint y: 581, endPoint x: 497, endPoint y: 539, distance: 492.9
click at [497, 539] on div "X Filters Saved Filters Conversations 14" at bounding box center [800, 419] width 1089 height 675
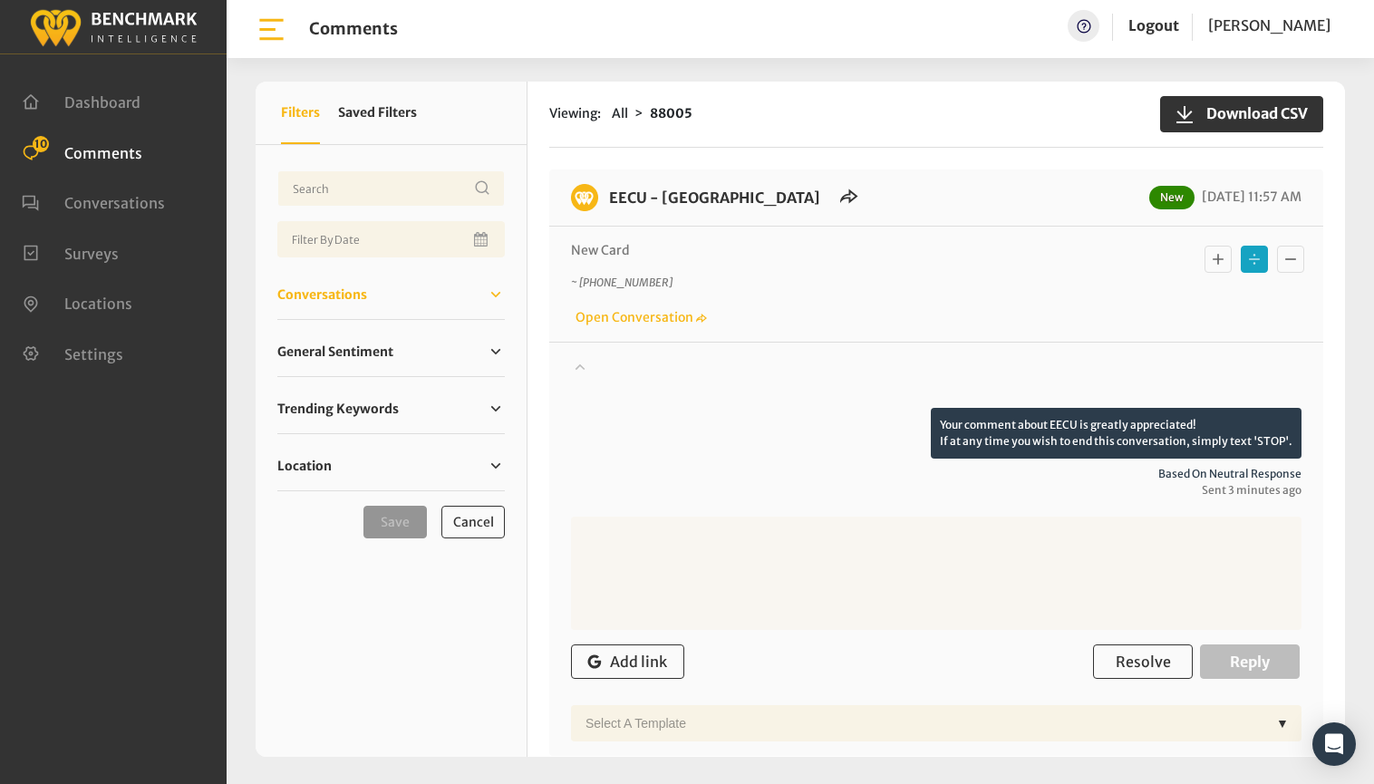
click at [299, 293] on span "Conversations" at bounding box center [322, 294] width 90 height 19
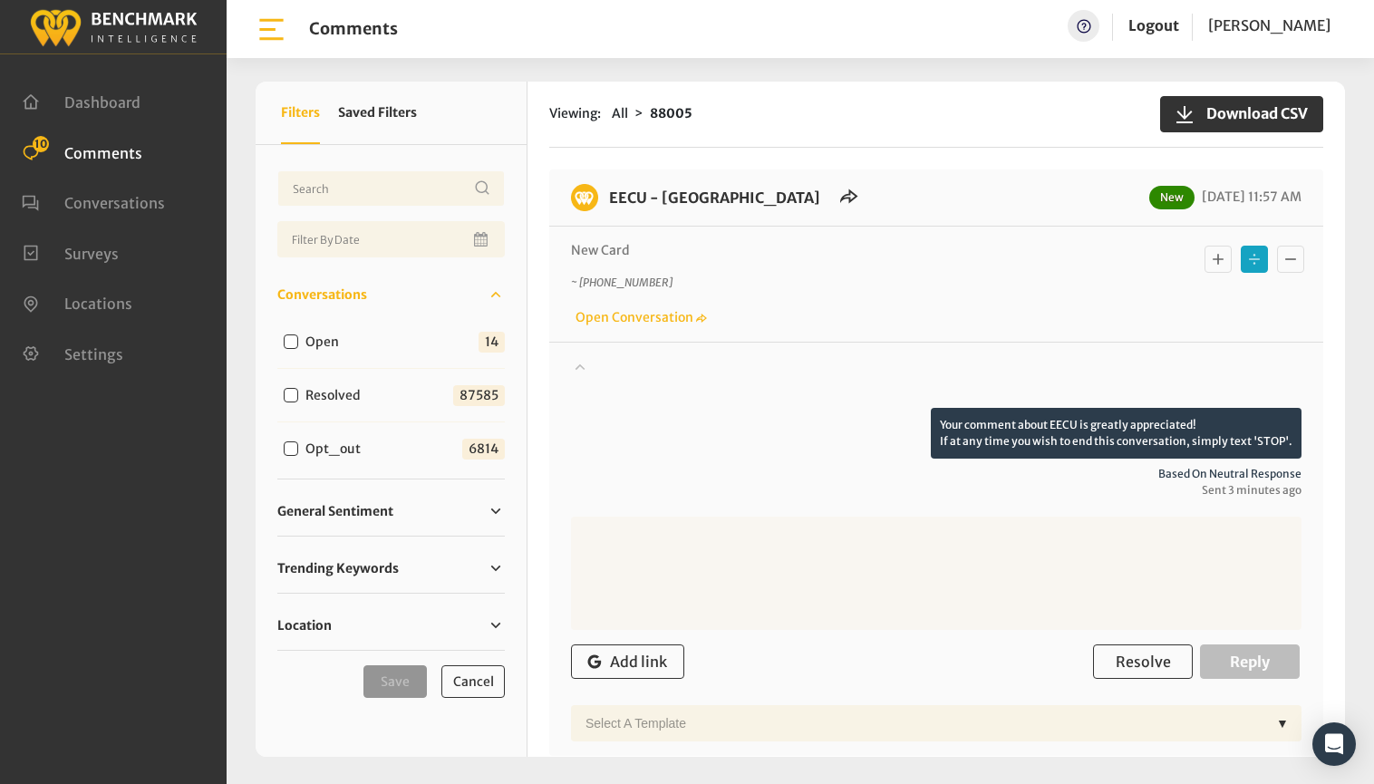
click at [288, 341] on input "Open" at bounding box center [291, 341] width 14 height 14
checkbox input "true"
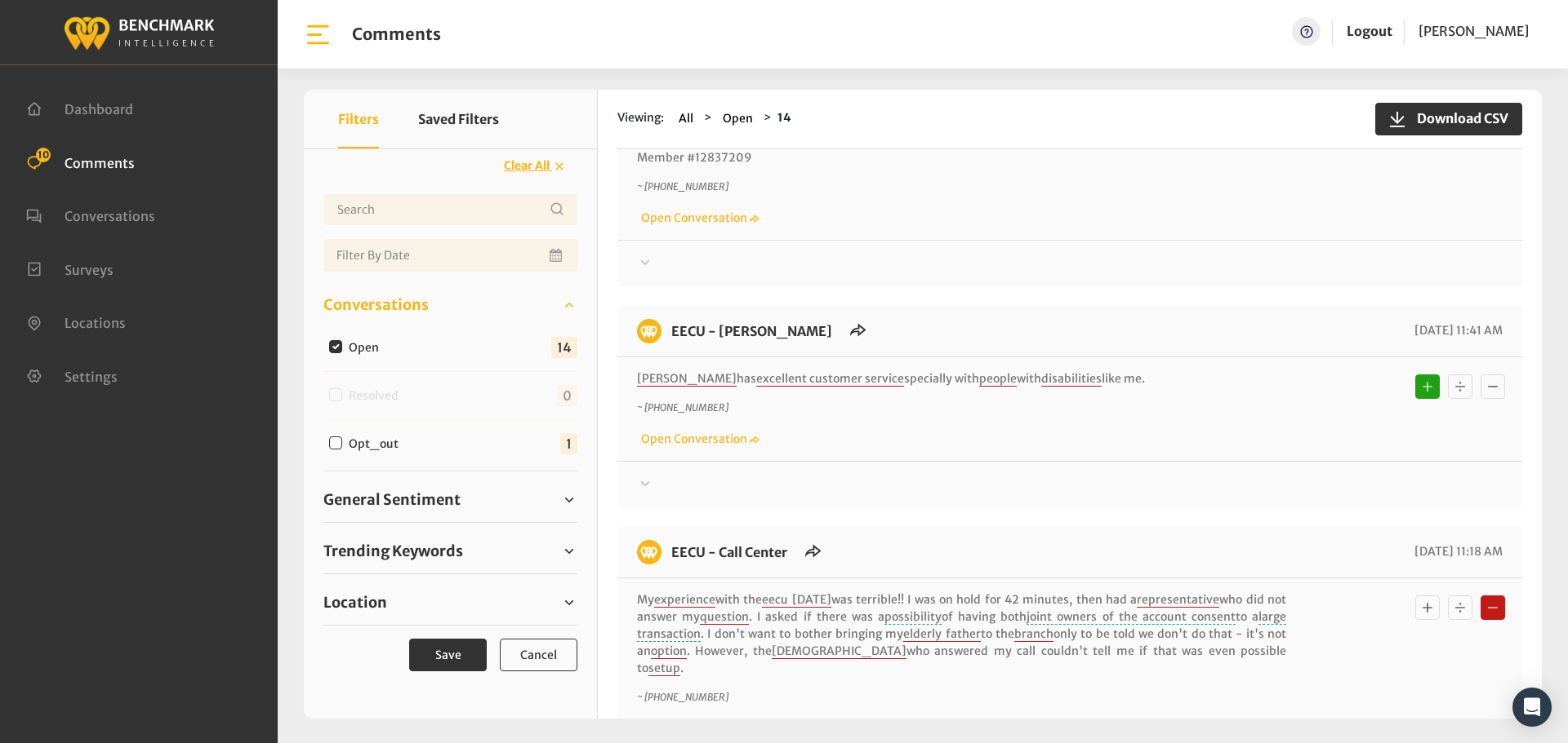
scroll to position [1469, 0]
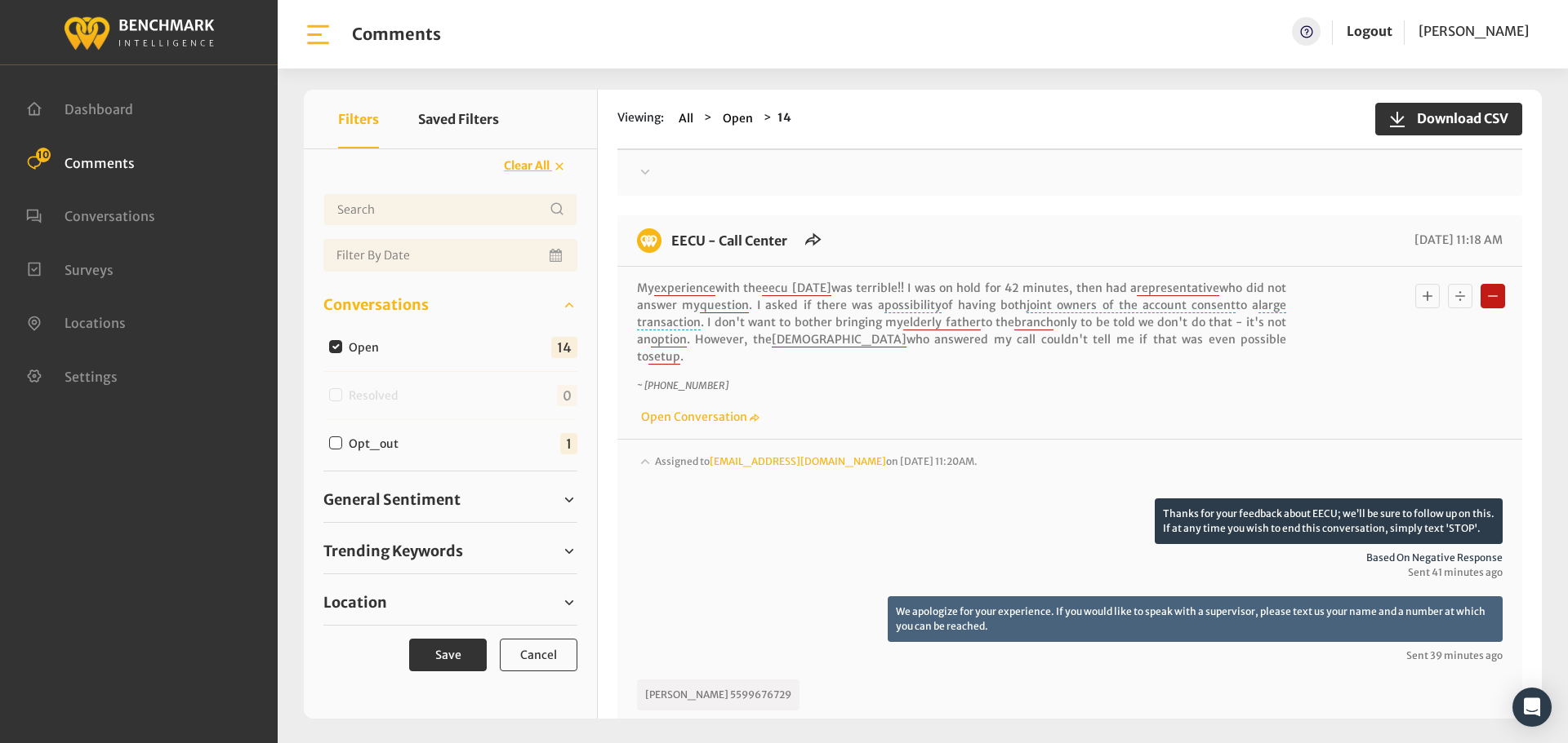
scroll to position [1387, 0]
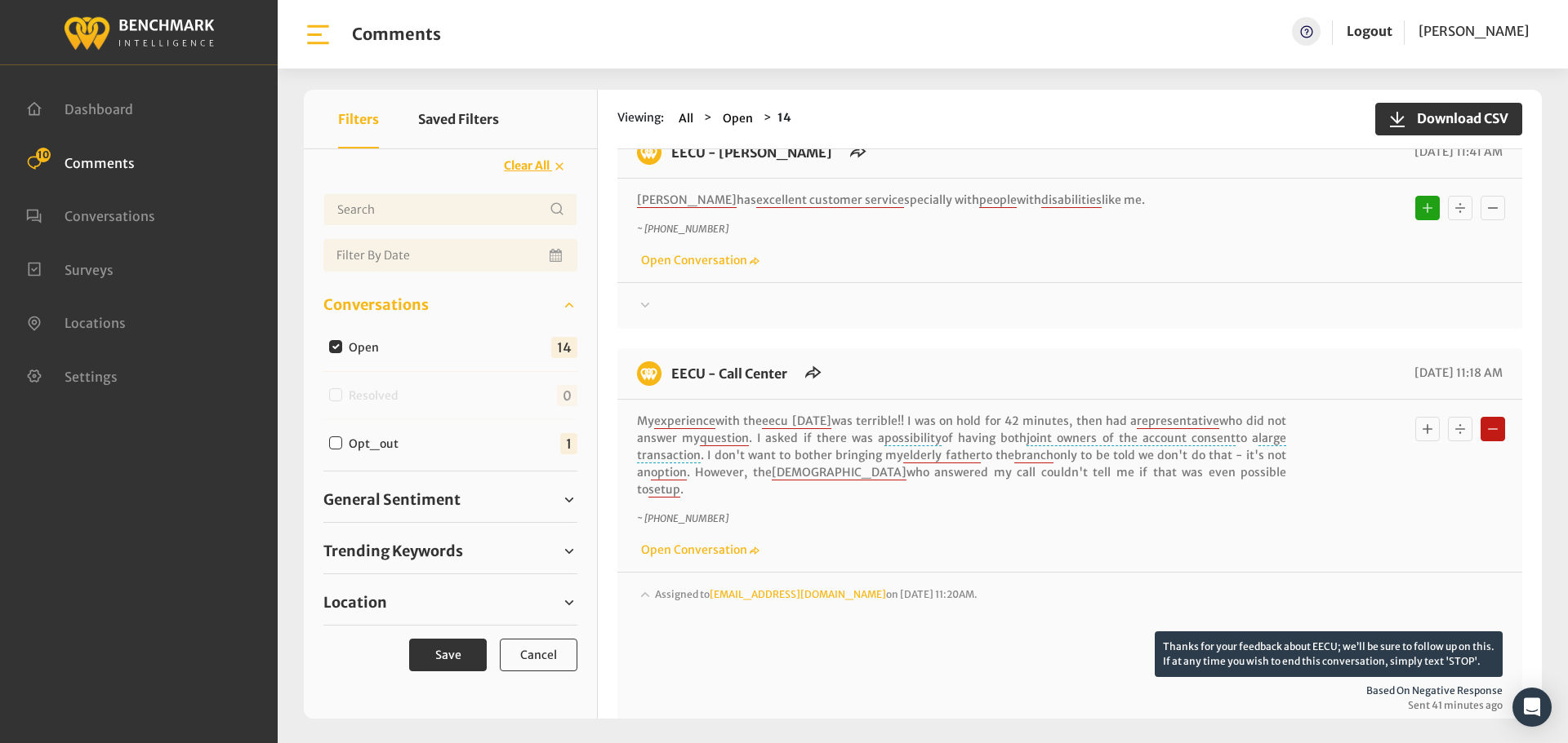
click at [724, 361] on h6 "EECU - Call Center" at bounding box center [729, 373] width 135 height 24
click at [720, 366] on link "EECU - Call Center" at bounding box center [729, 374] width 116 height 16
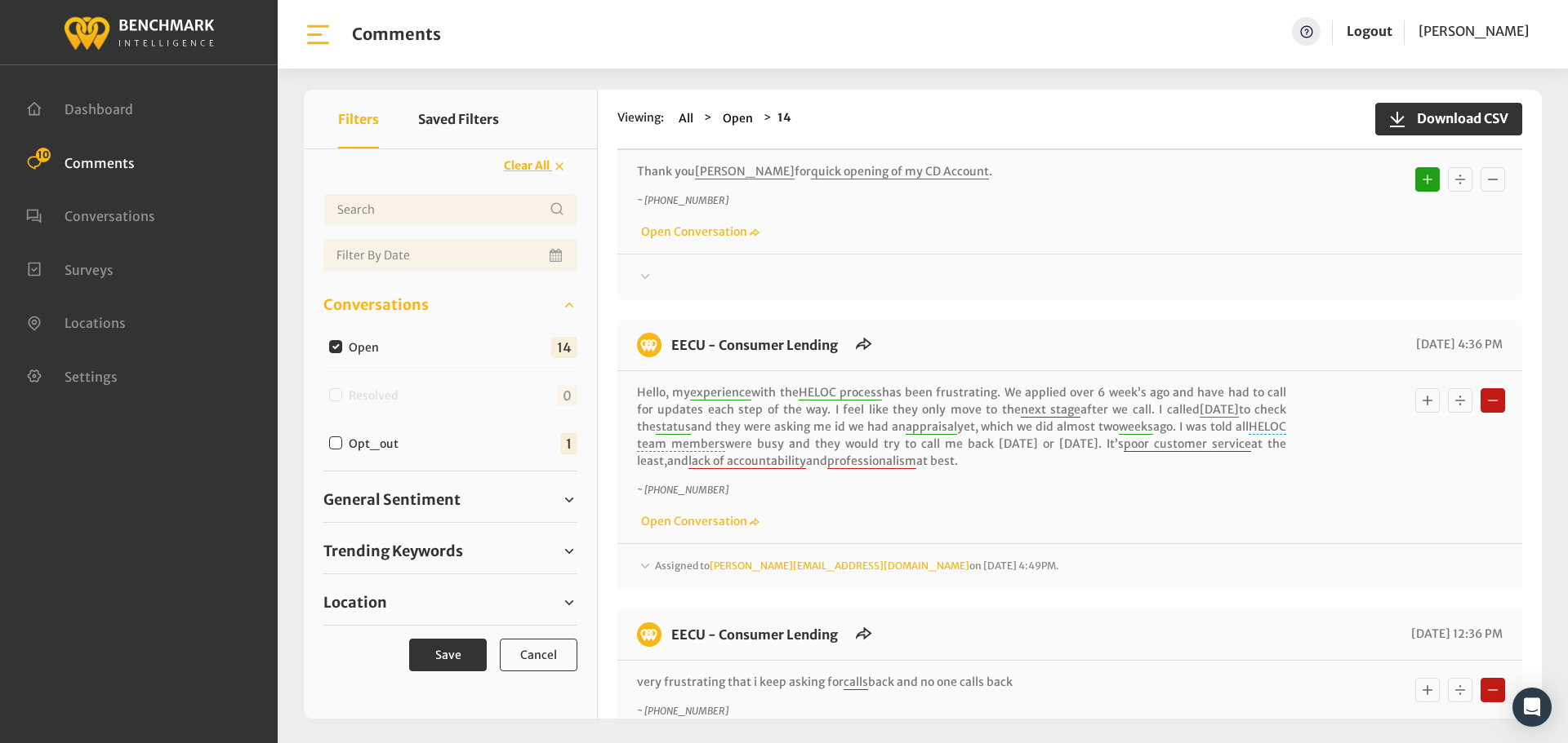
scroll to position [3428, 0]
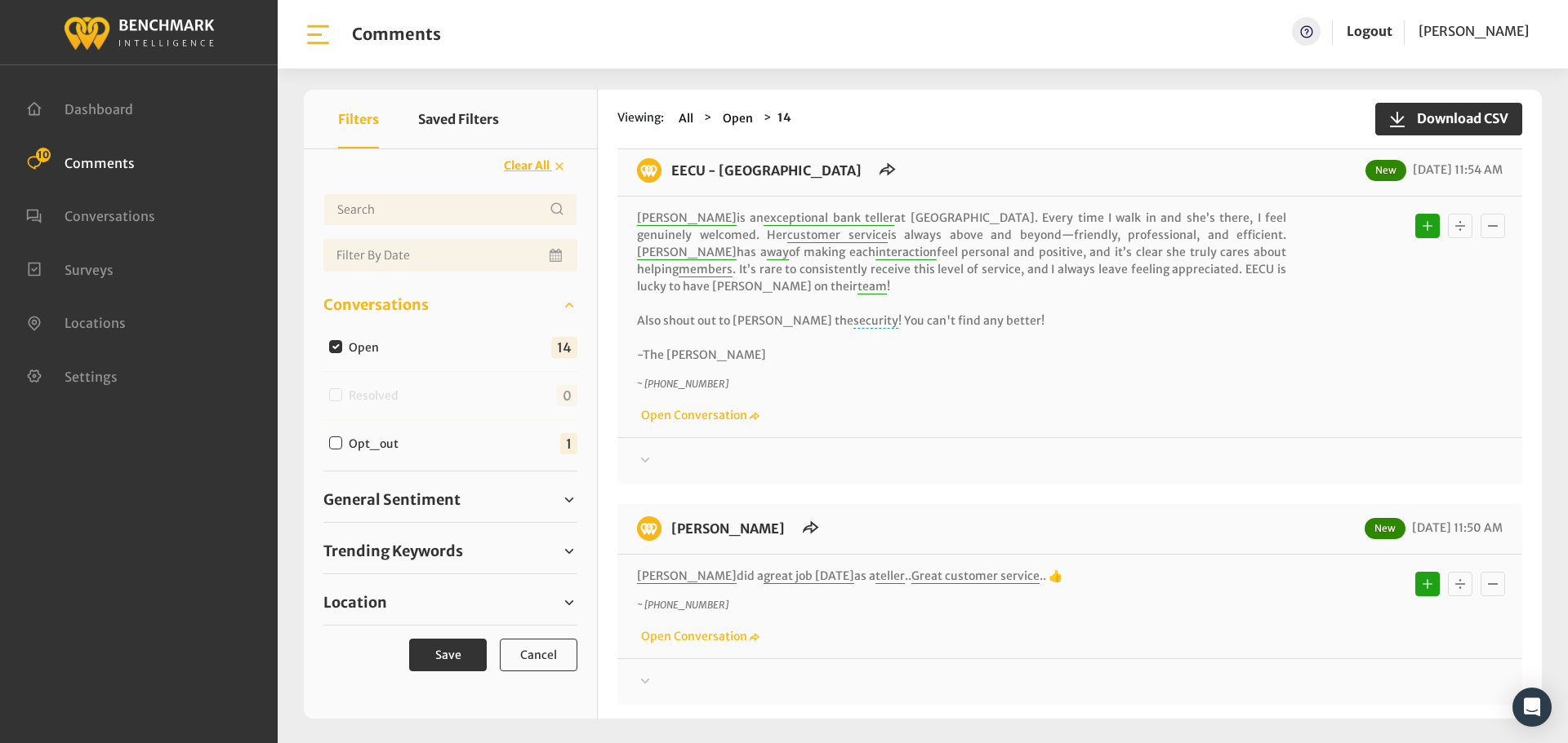
scroll to position [0, 0]
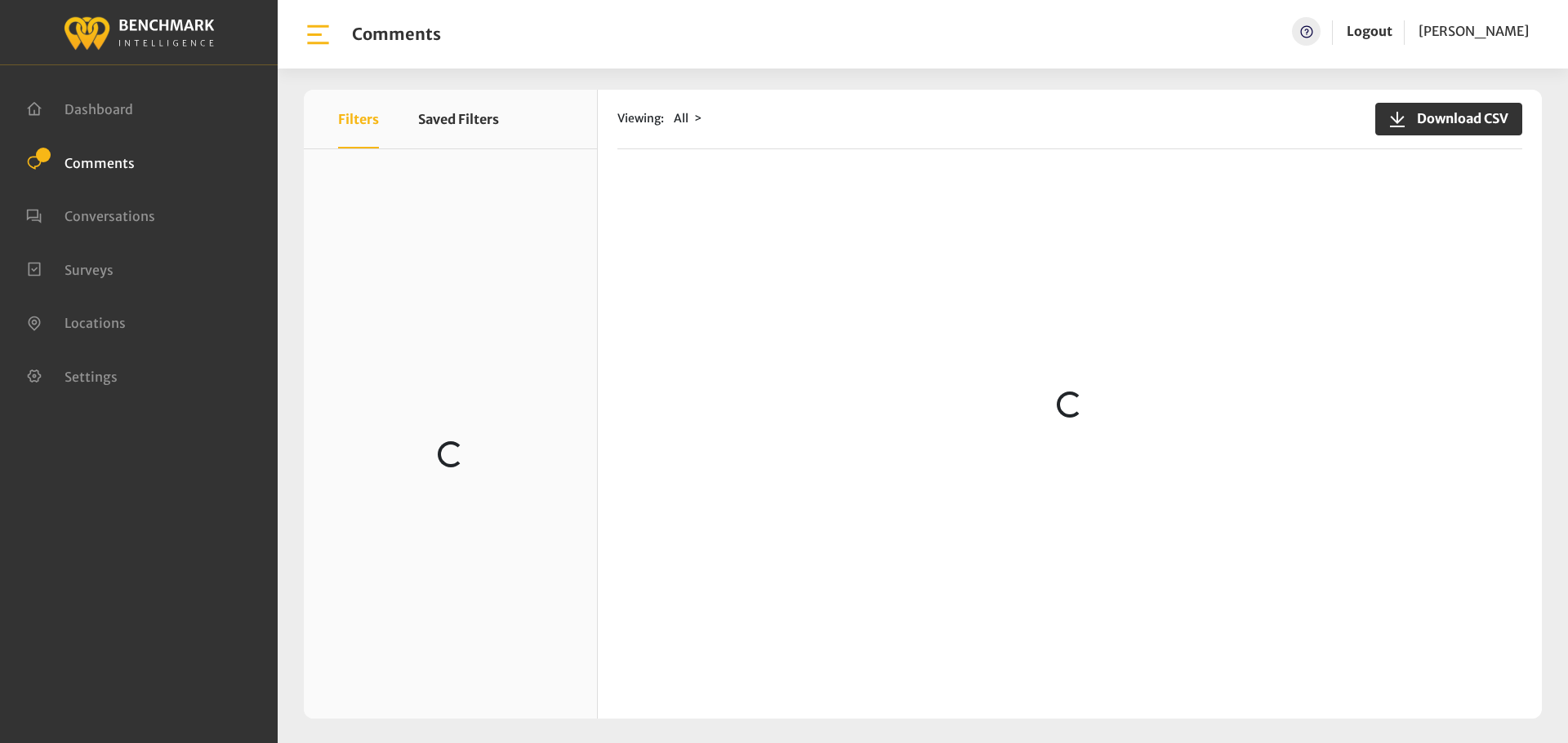
click at [1051, 4] on div "Comments Help Logout [PERSON_NAME]" at bounding box center [923, 34] width 1290 height 68
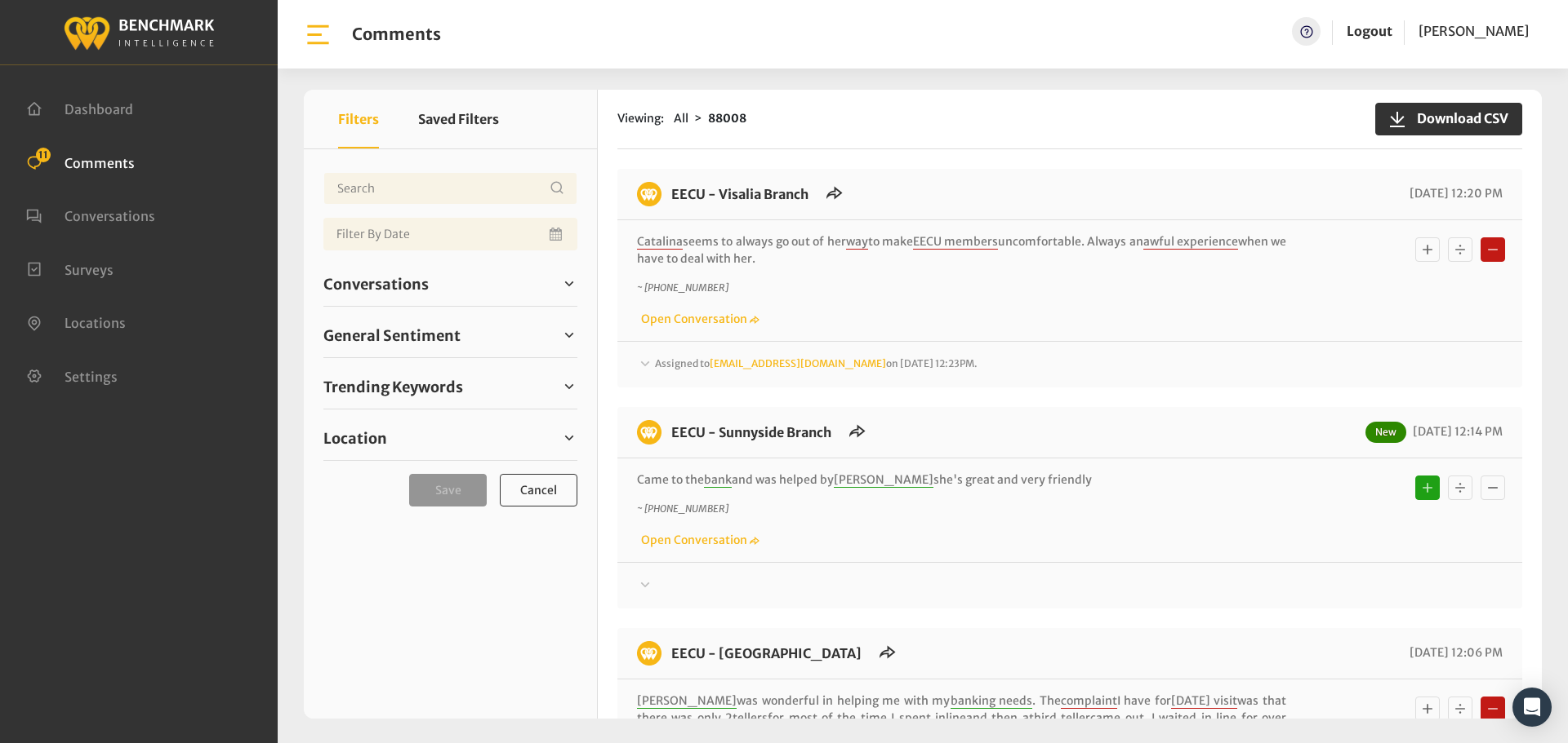
click at [688, 373] on div "Assigned to [EMAIL_ADDRESS][DOMAIN_NAME] on [DATE] 12:23PM." at bounding box center [1070, 365] width 865 height 20
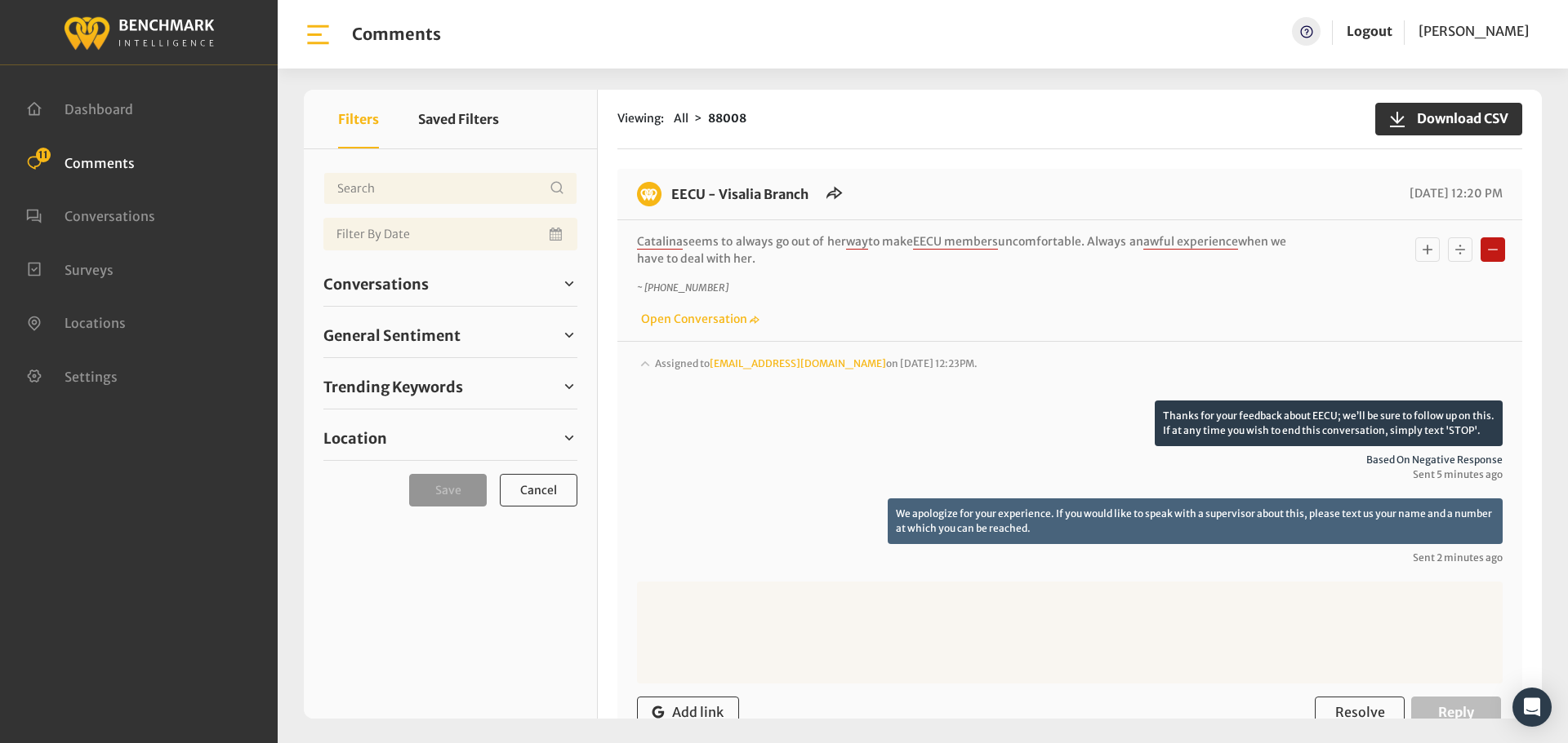
click at [688, 373] on div "Assigned to [EMAIL_ADDRESS][DOMAIN_NAME] on [DATE] 12:23PM." at bounding box center [1070, 377] width 865 height 46
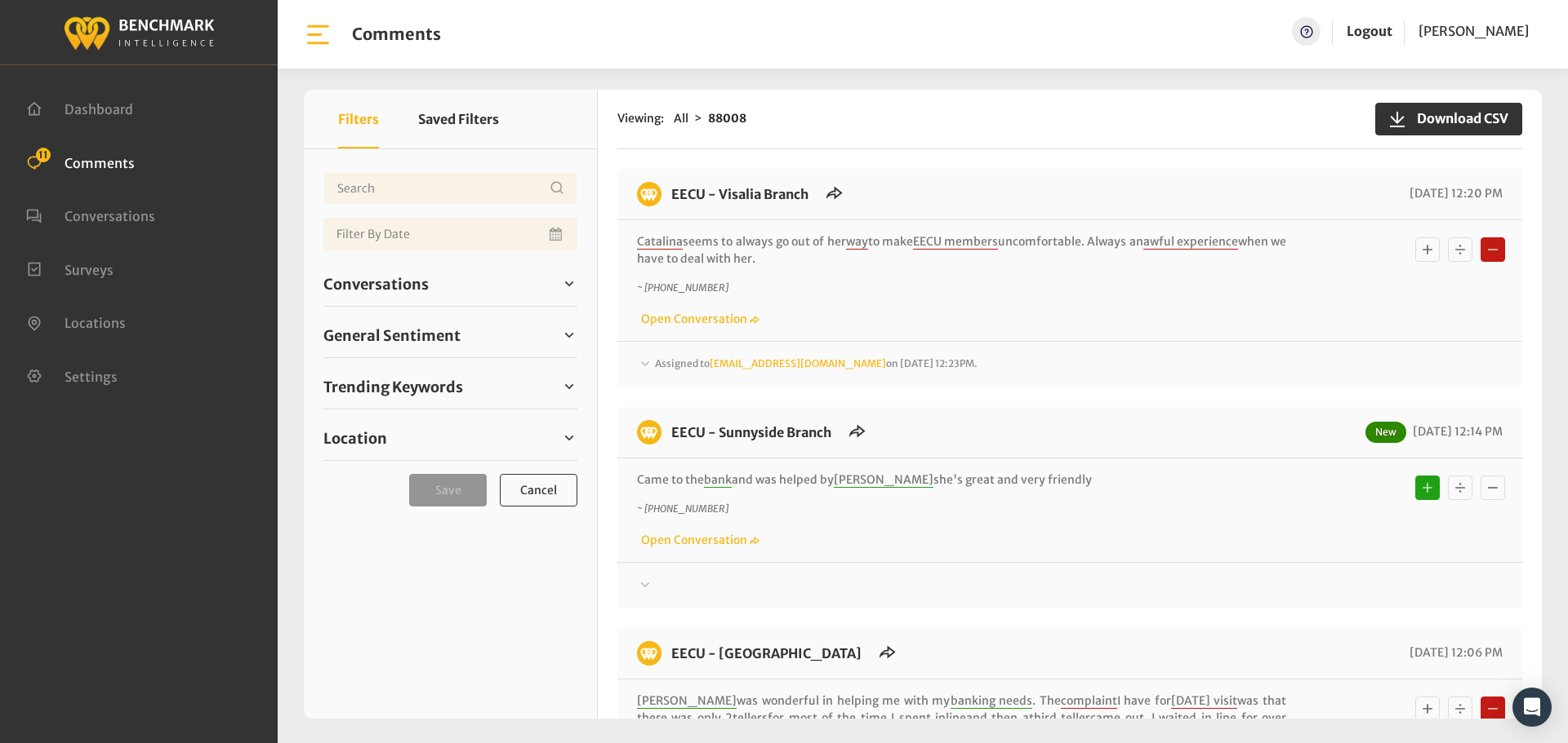
click at [657, 365] on span "Assigned to [EMAIL_ADDRESS][DOMAIN_NAME] on [DATE] 12:23PM." at bounding box center [816, 364] width 323 height 13
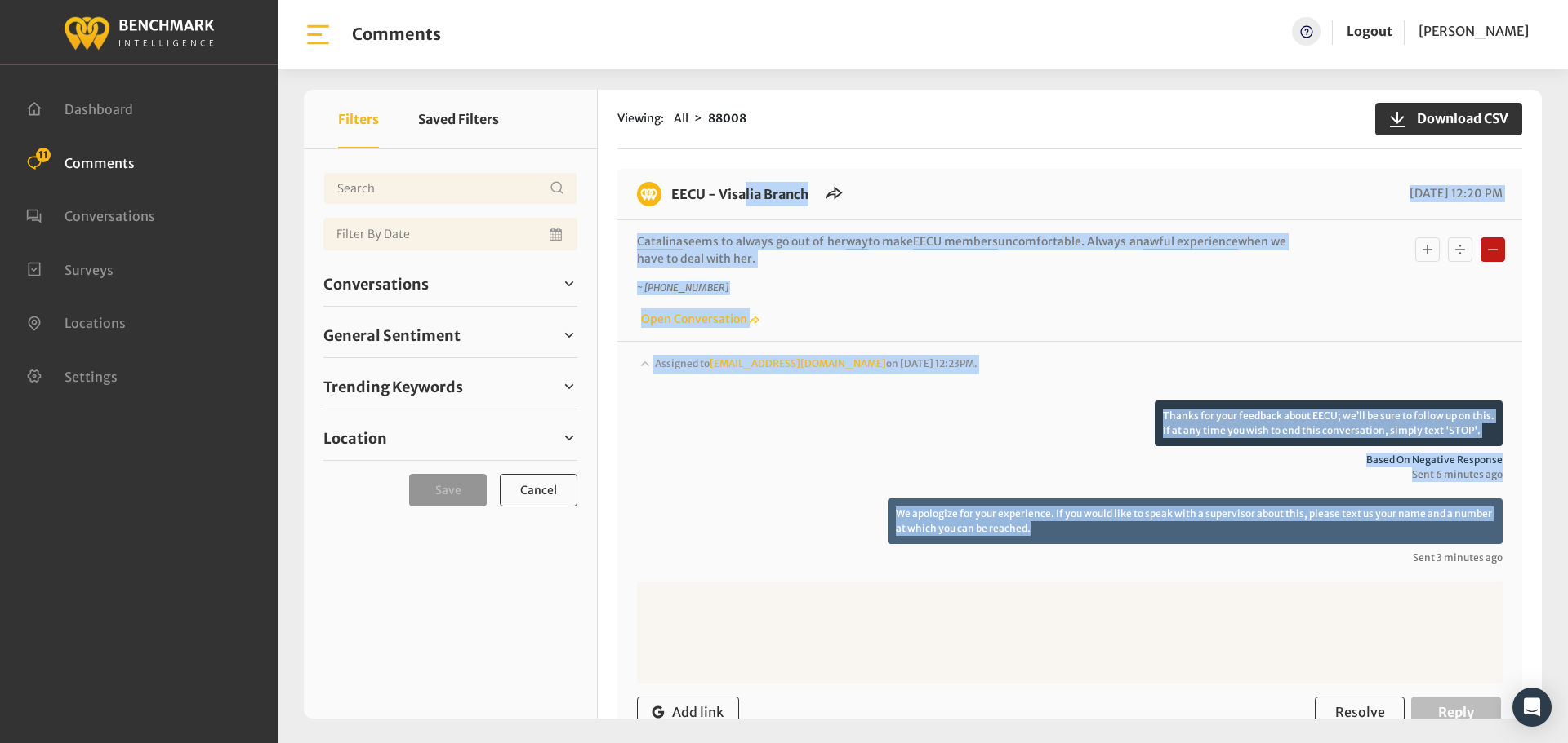
drag, startPoint x: 1099, startPoint y: 531, endPoint x: 664, endPoint y: 188, distance: 554.0
click at [664, 188] on div "EECU - Visalia Branch 09/02/2025 12:20 PM Catalina seems to always go out of he…" at bounding box center [1070, 484] width 905 height 629
copy div "EECU - Visalia Branch 09/02/2025 12:20 PM Catalina seems to always go out of he…"
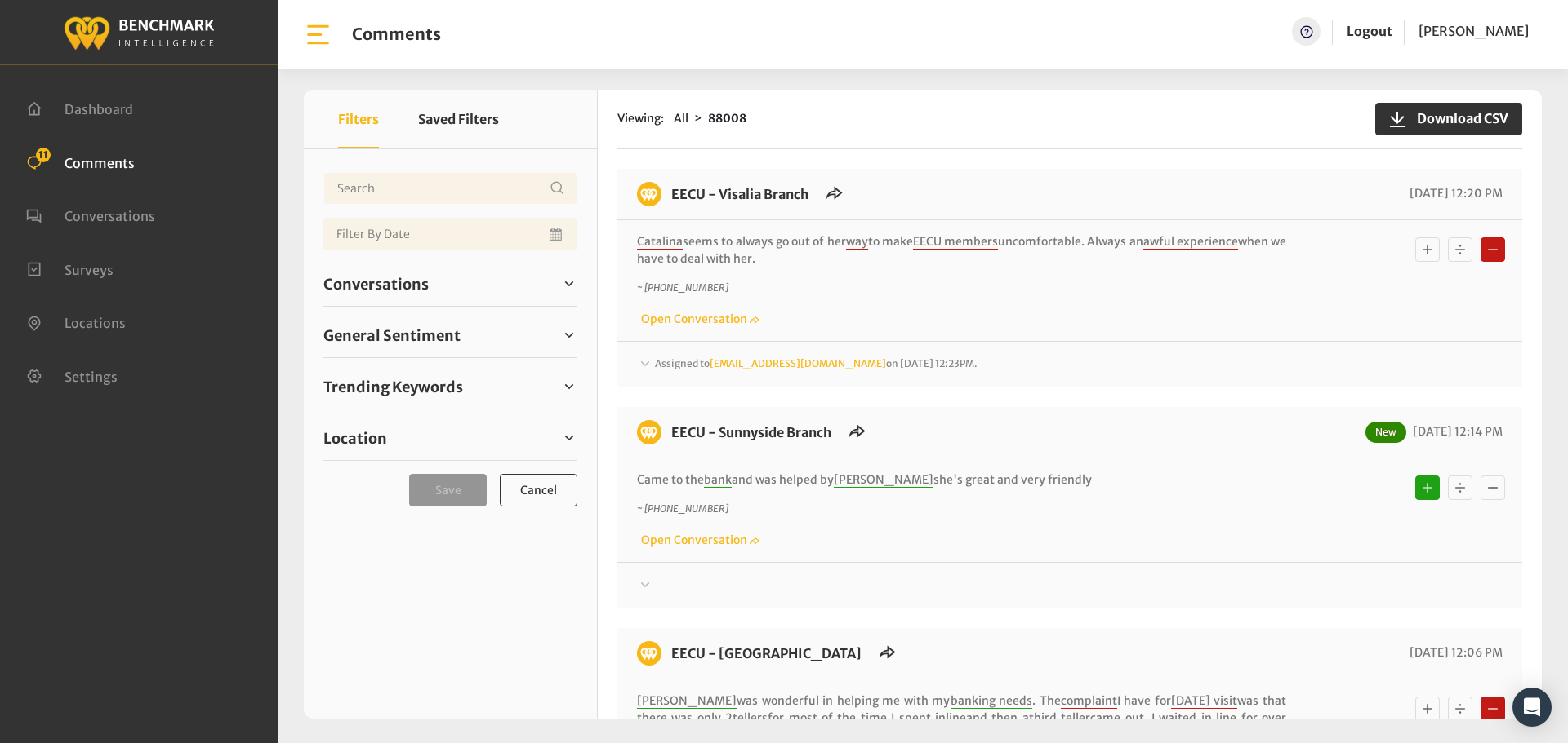
click at [670, 362] on span "Assigned to [EMAIL_ADDRESS][DOMAIN_NAME] on [DATE] 12:23PM." at bounding box center [816, 364] width 323 height 13
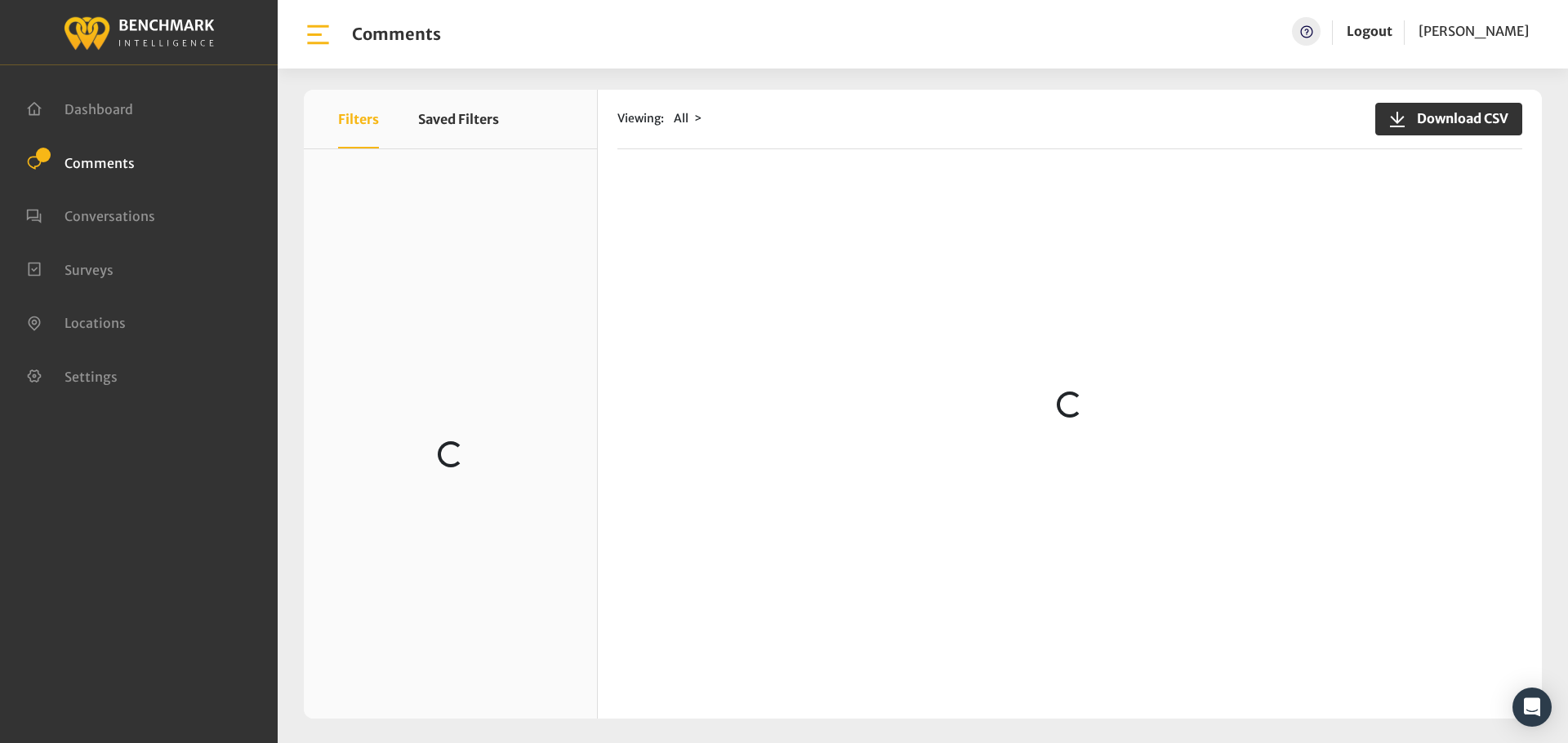
scroll to position [408, 0]
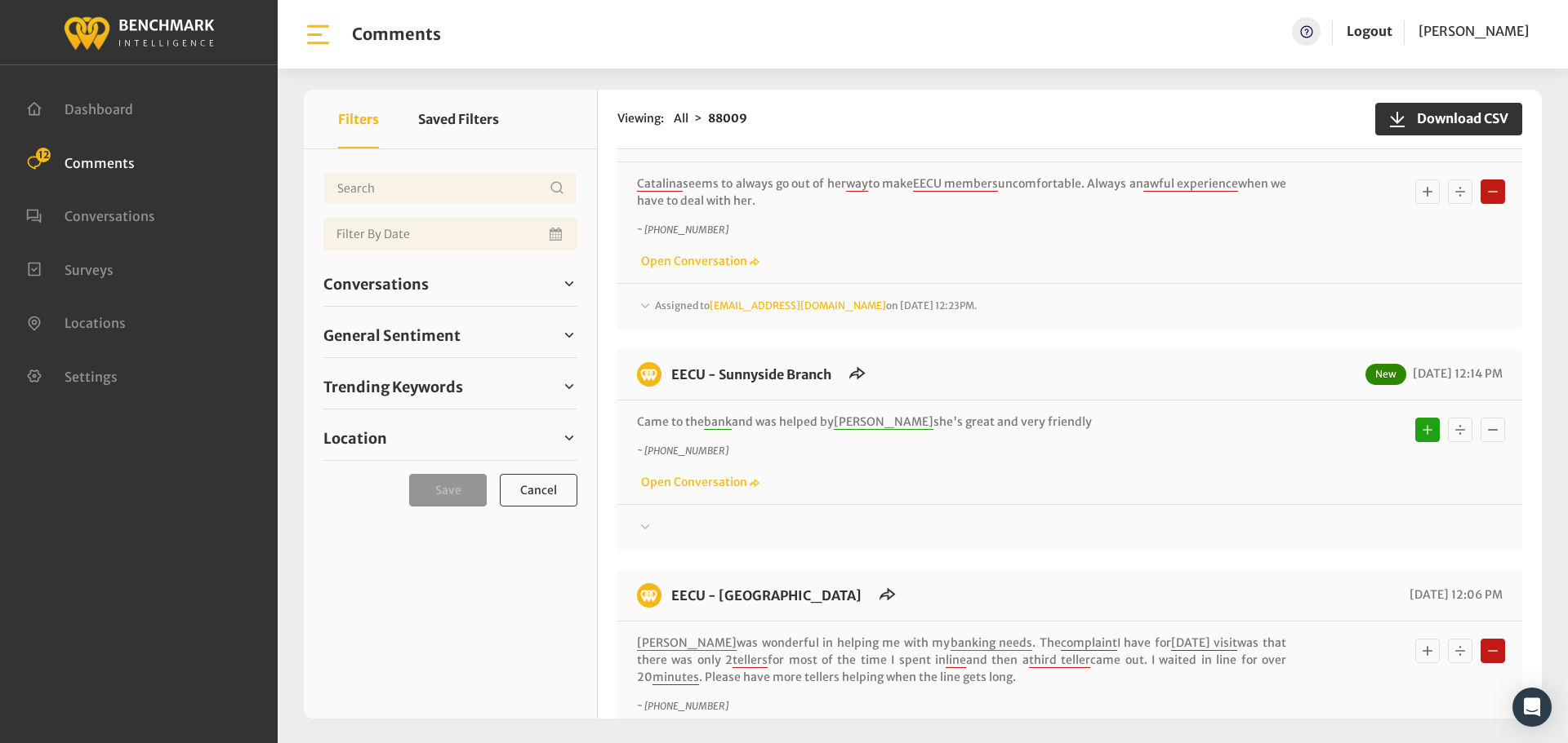
scroll to position [326, 0]
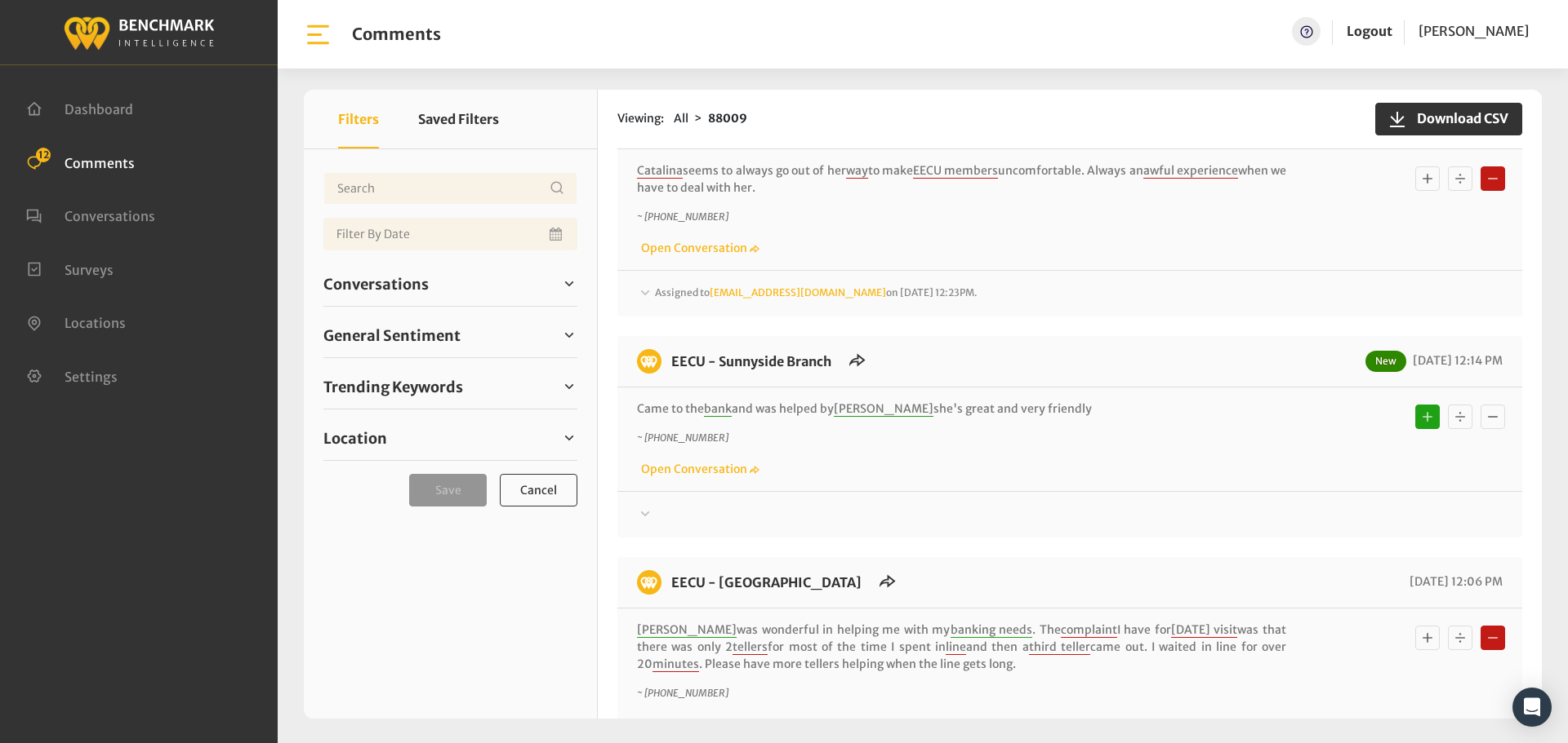
click at [668, 278] on div "Assigned to [EMAIL_ADDRESS][DOMAIN_NAME] on [DATE] 12:23PM. Thanks for your fee…" at bounding box center [1070, 286] width 905 height 33
click at [674, 295] on span "Assigned to [EMAIL_ADDRESS][DOMAIN_NAME] on [DATE] 12:23PM." at bounding box center [816, 293] width 323 height 13
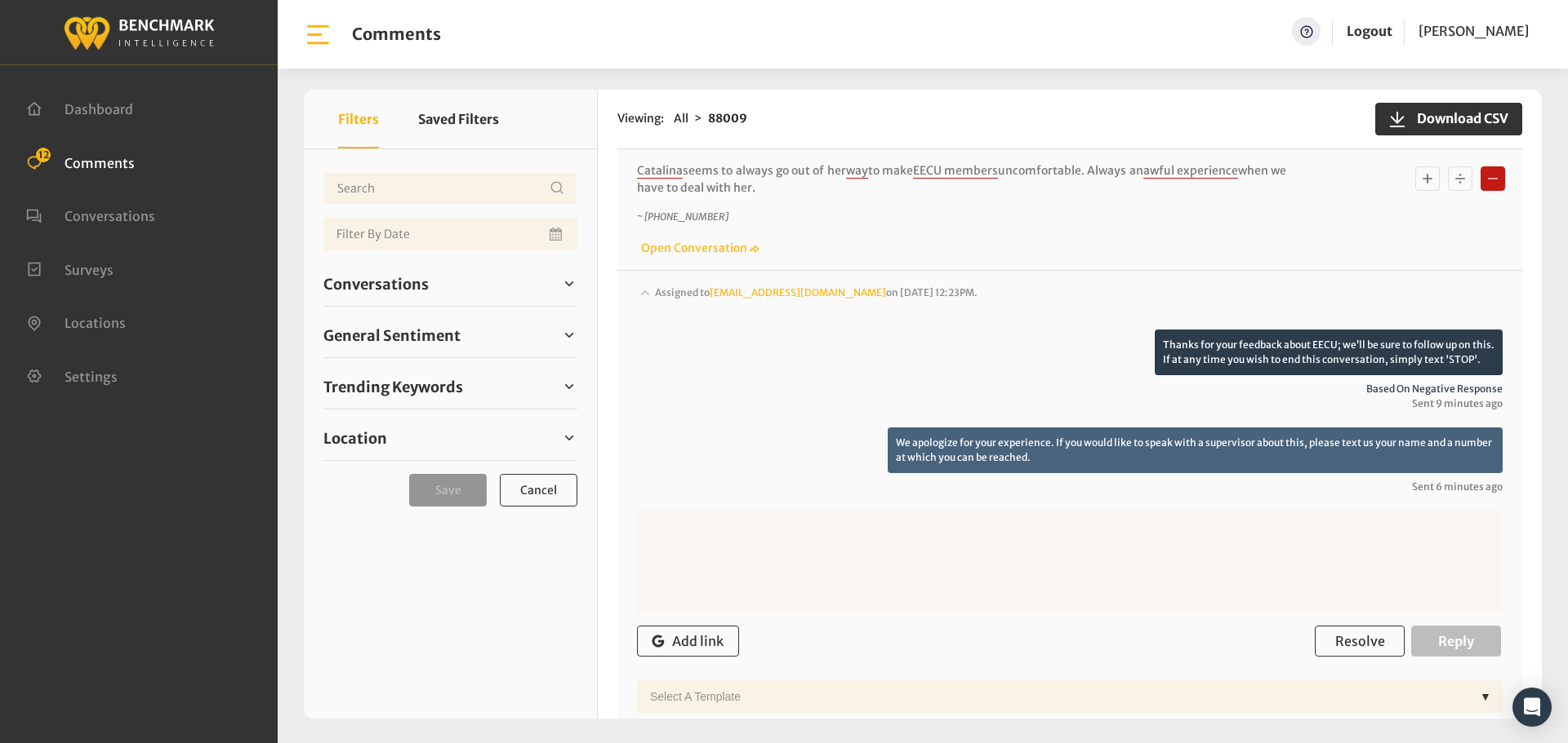
click at [674, 295] on span "Assigned to [EMAIL_ADDRESS][DOMAIN_NAME] on [DATE] 12:23PM." at bounding box center [816, 293] width 323 height 13
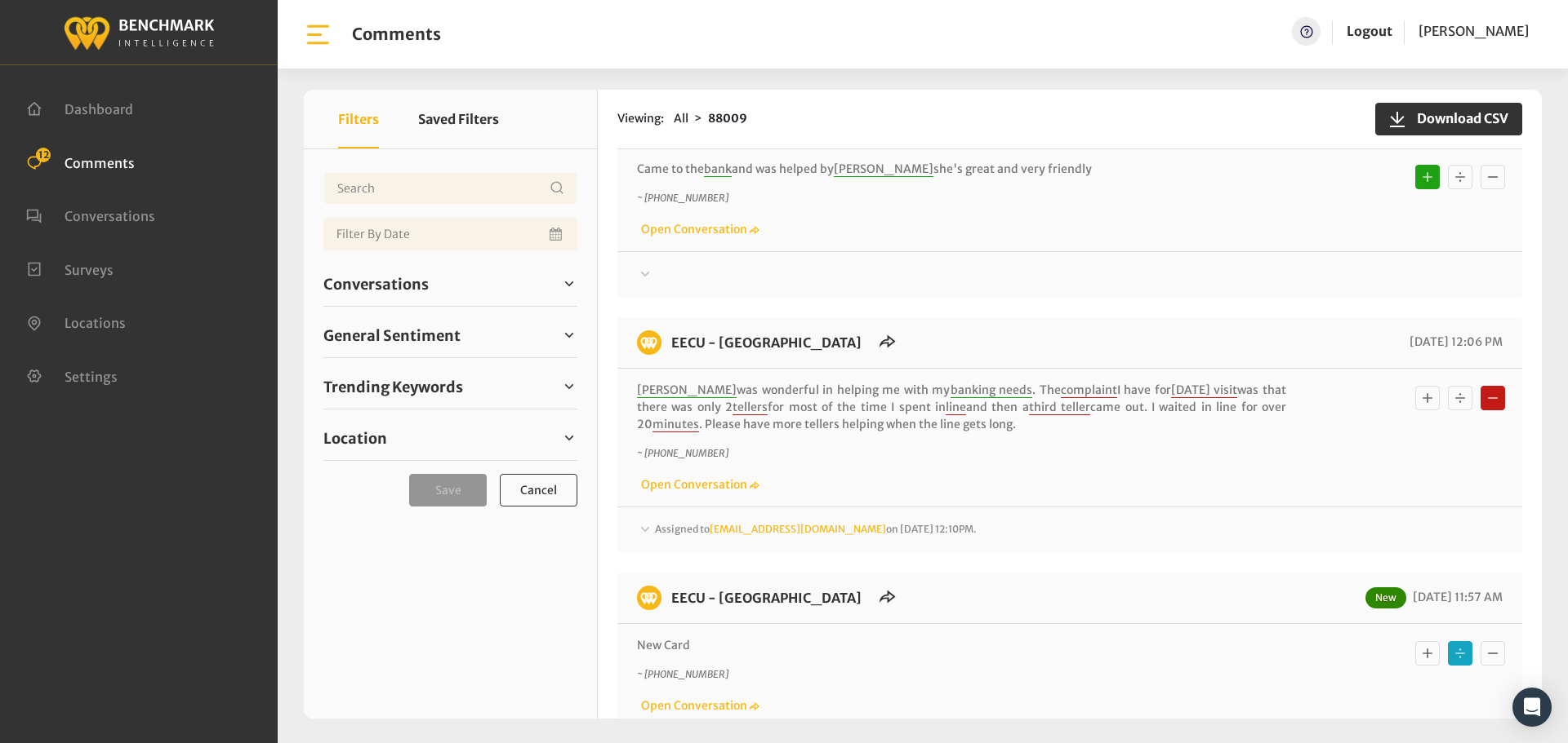
scroll to position [571, 0]
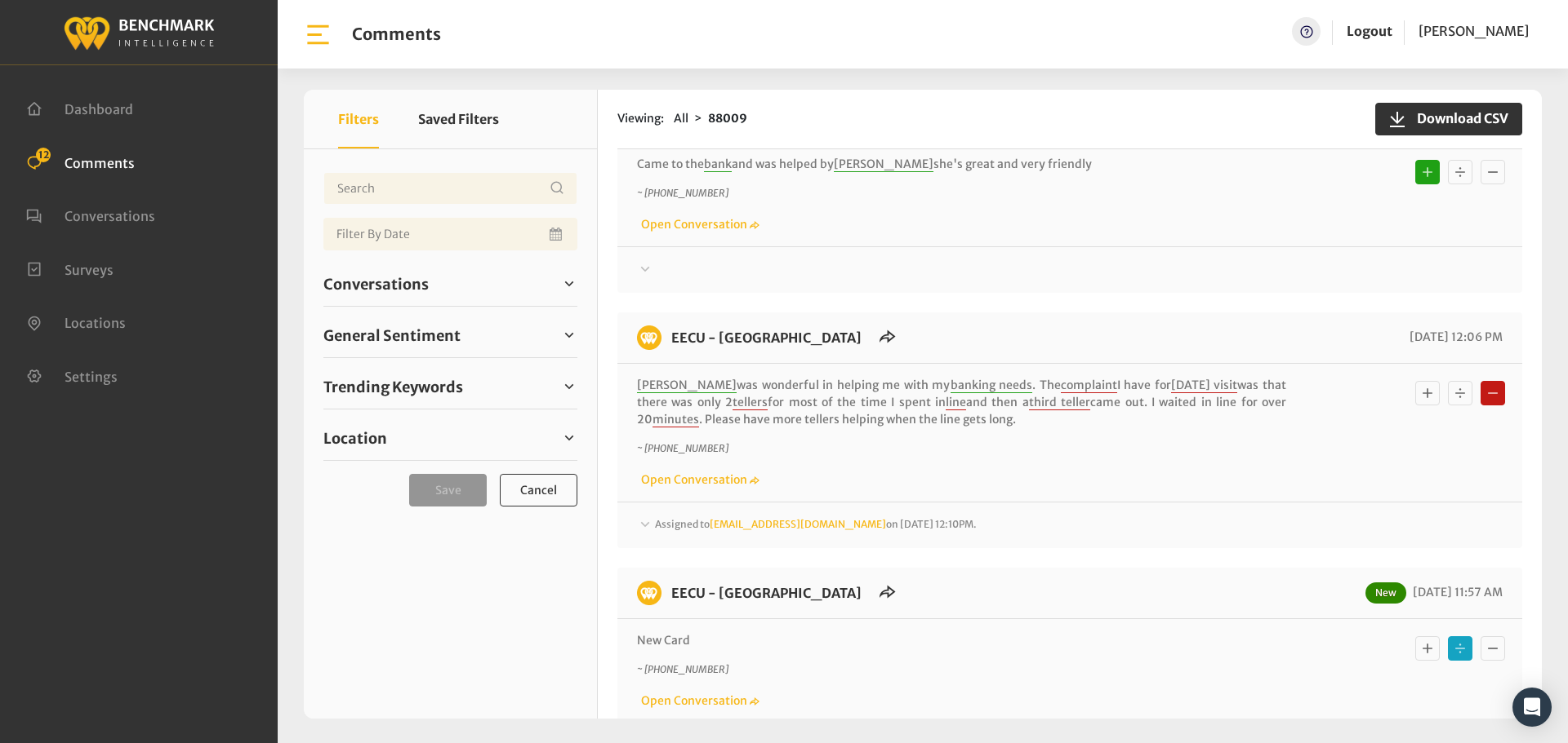
click at [665, 54] on span "Assigned to [EMAIL_ADDRESS][DOMAIN_NAME] on [DATE] 12:10PM." at bounding box center [816, 48] width 323 height 13
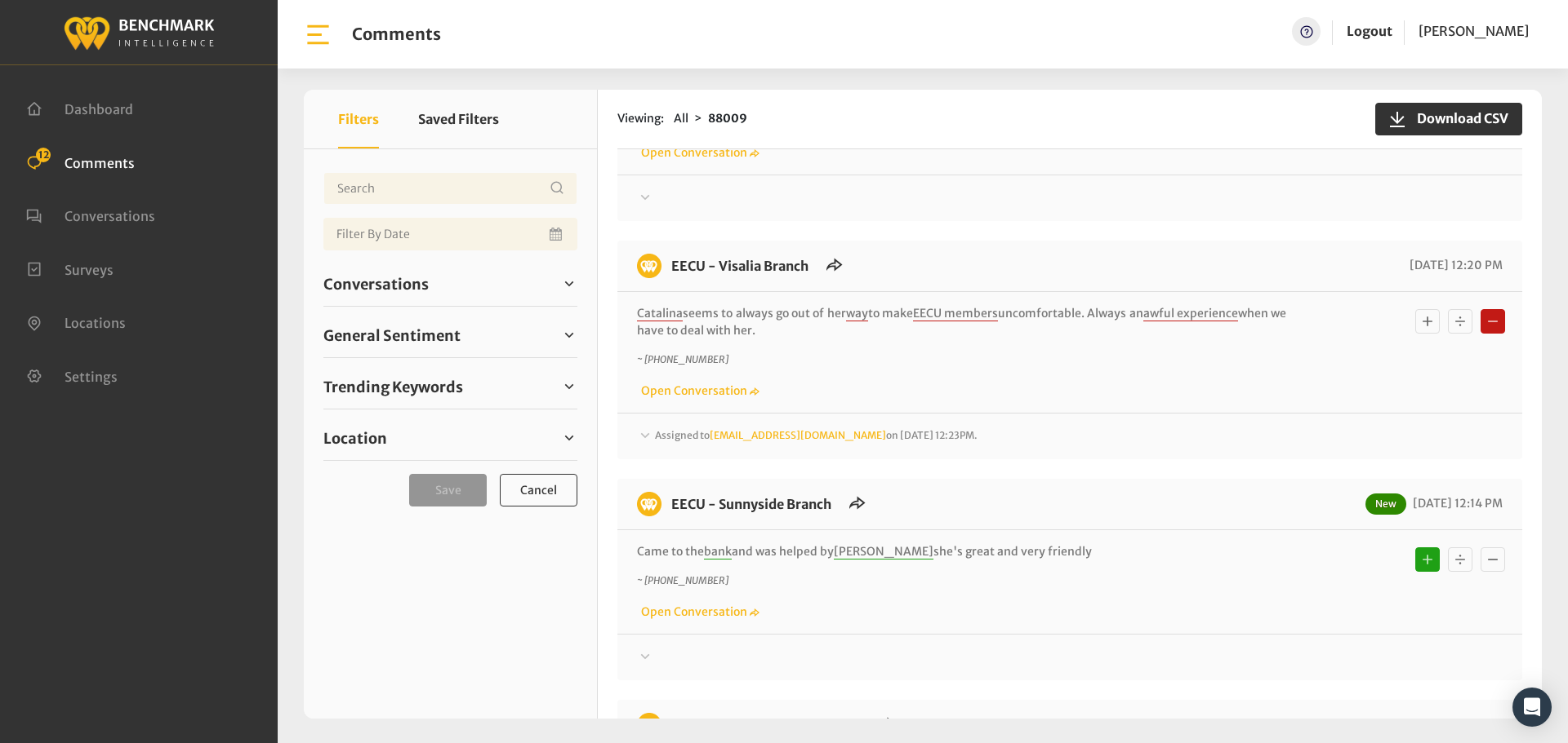
scroll to position [0, 0]
